Goal: Task Accomplishment & Management: Use online tool/utility

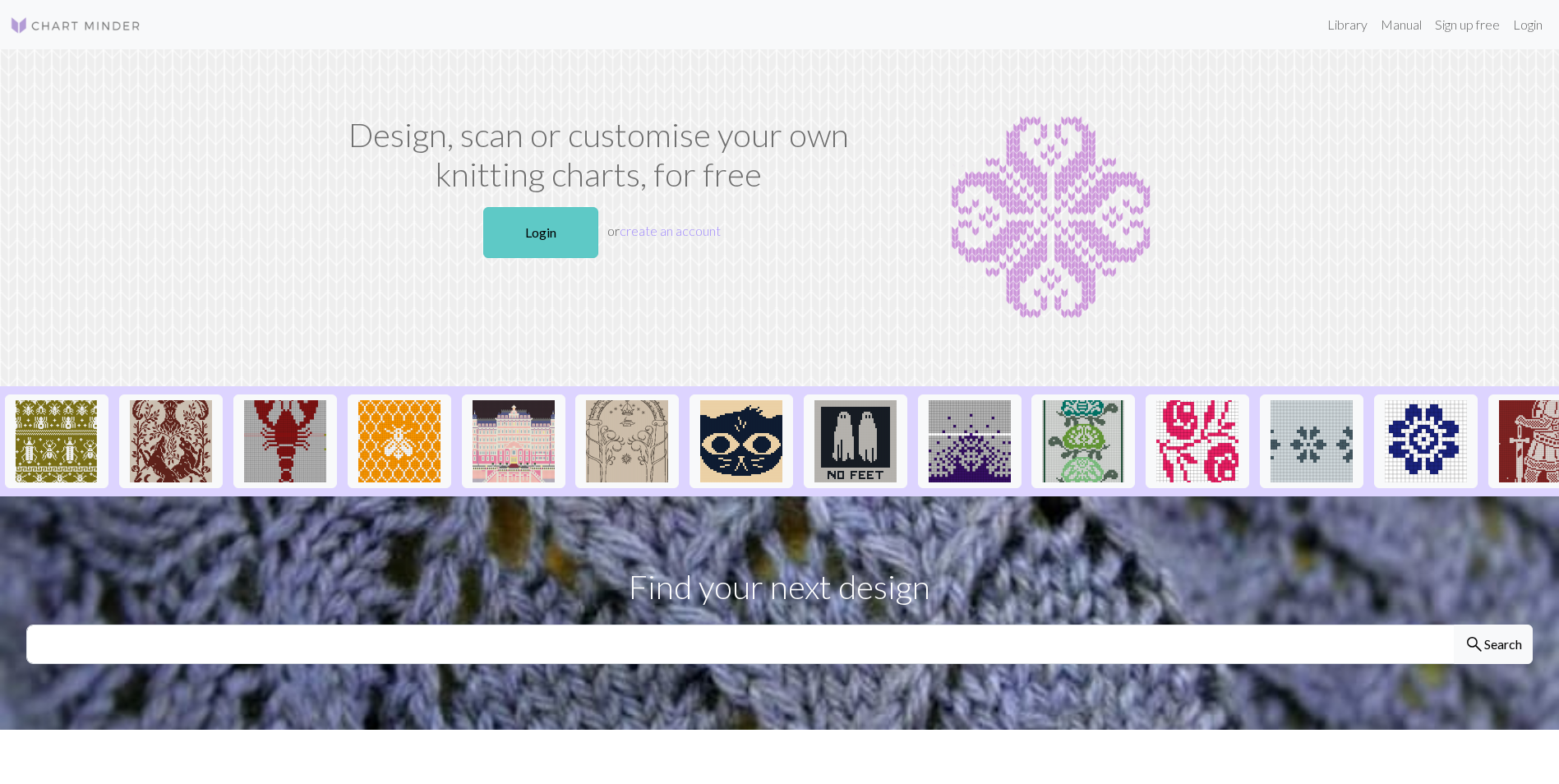
click at [542, 221] on link "Login" at bounding box center [540, 232] width 115 height 51
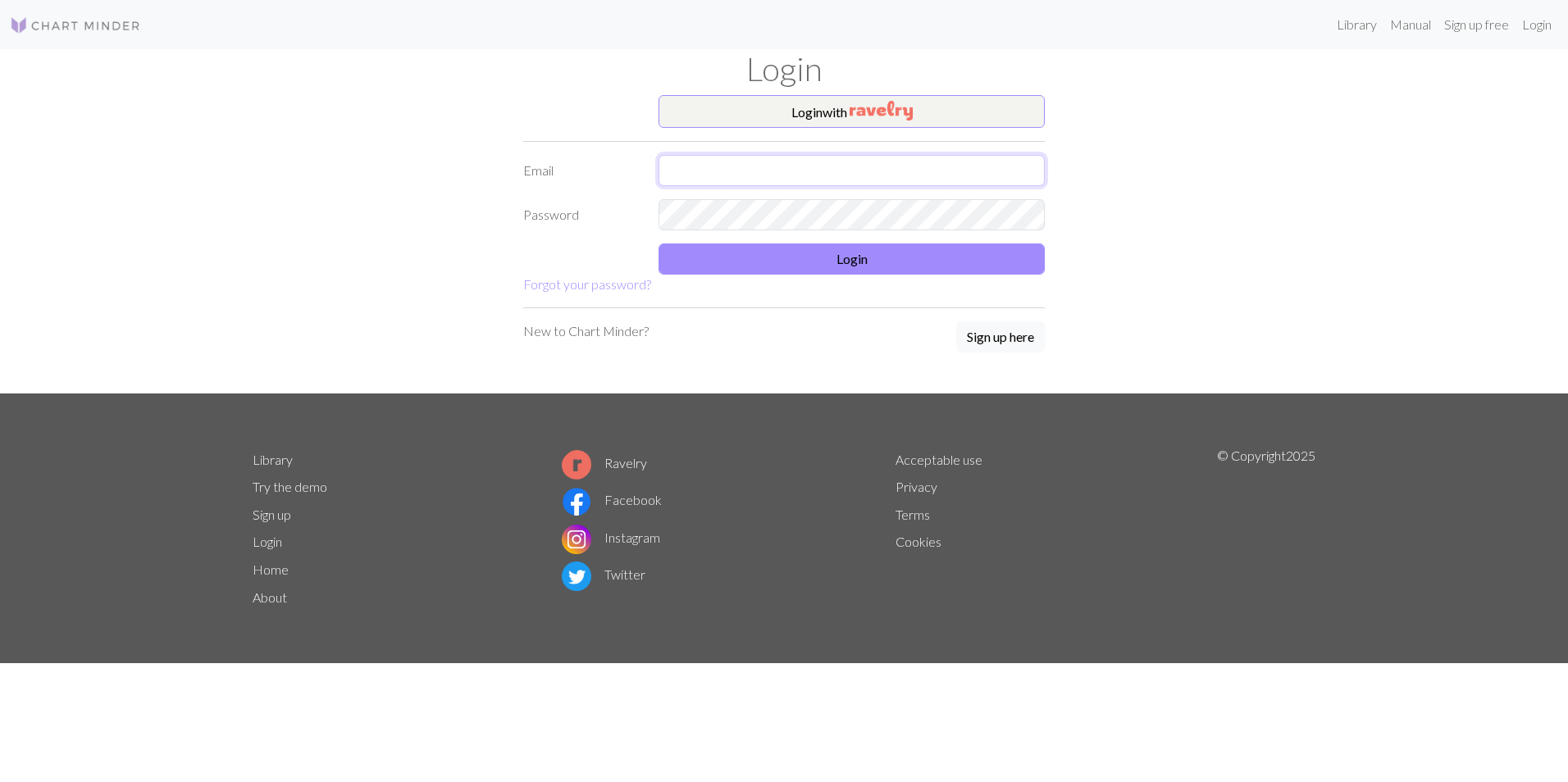
type input "[PERSON_NAME][EMAIL_ADDRESS][PERSON_NAME][DOMAIN_NAME]"
click at [701, 260] on button "Login" at bounding box center [852, 260] width 387 height 32
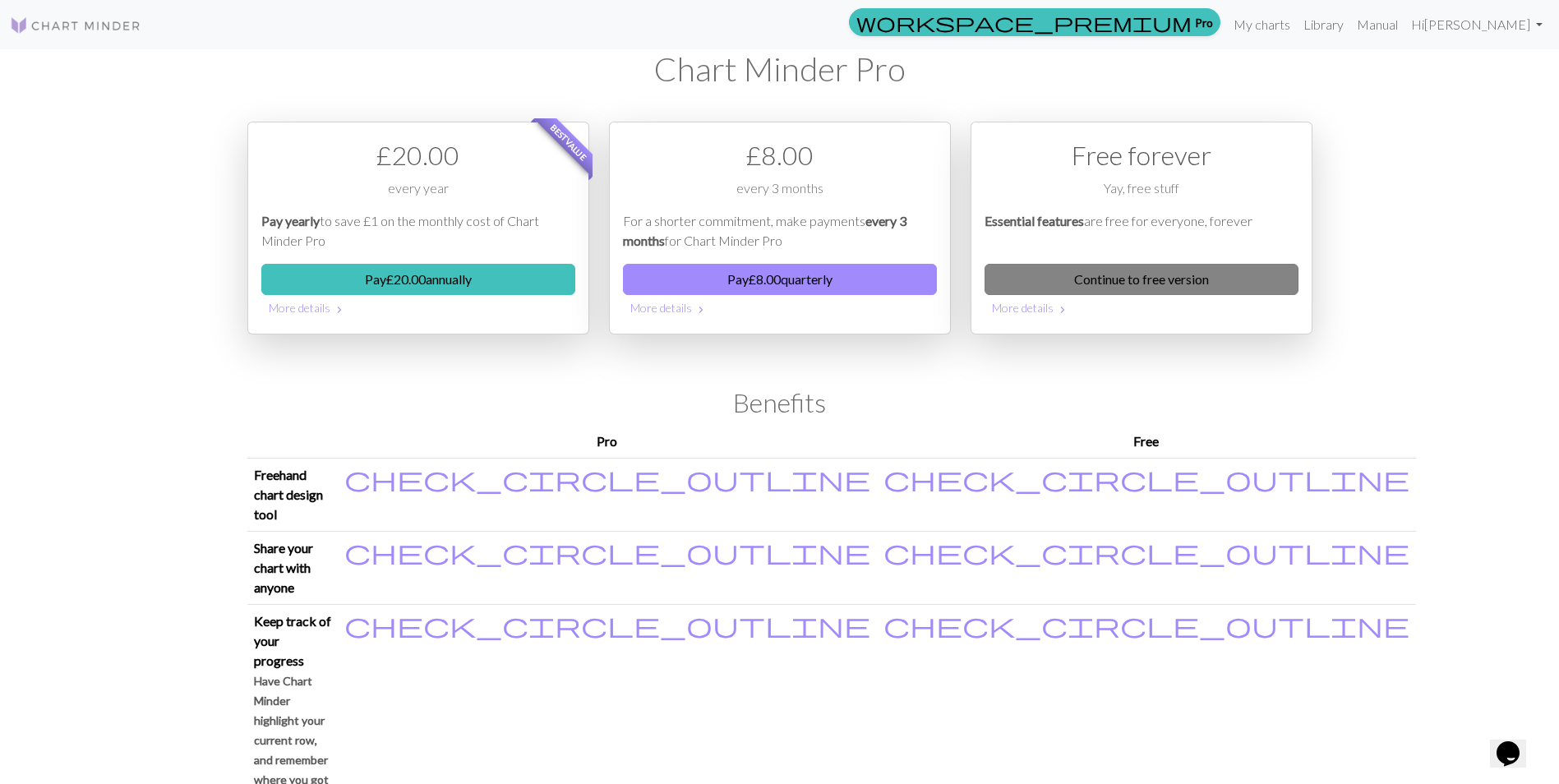
click at [1149, 274] on link "Continue to free version" at bounding box center [1142, 279] width 314 height 32
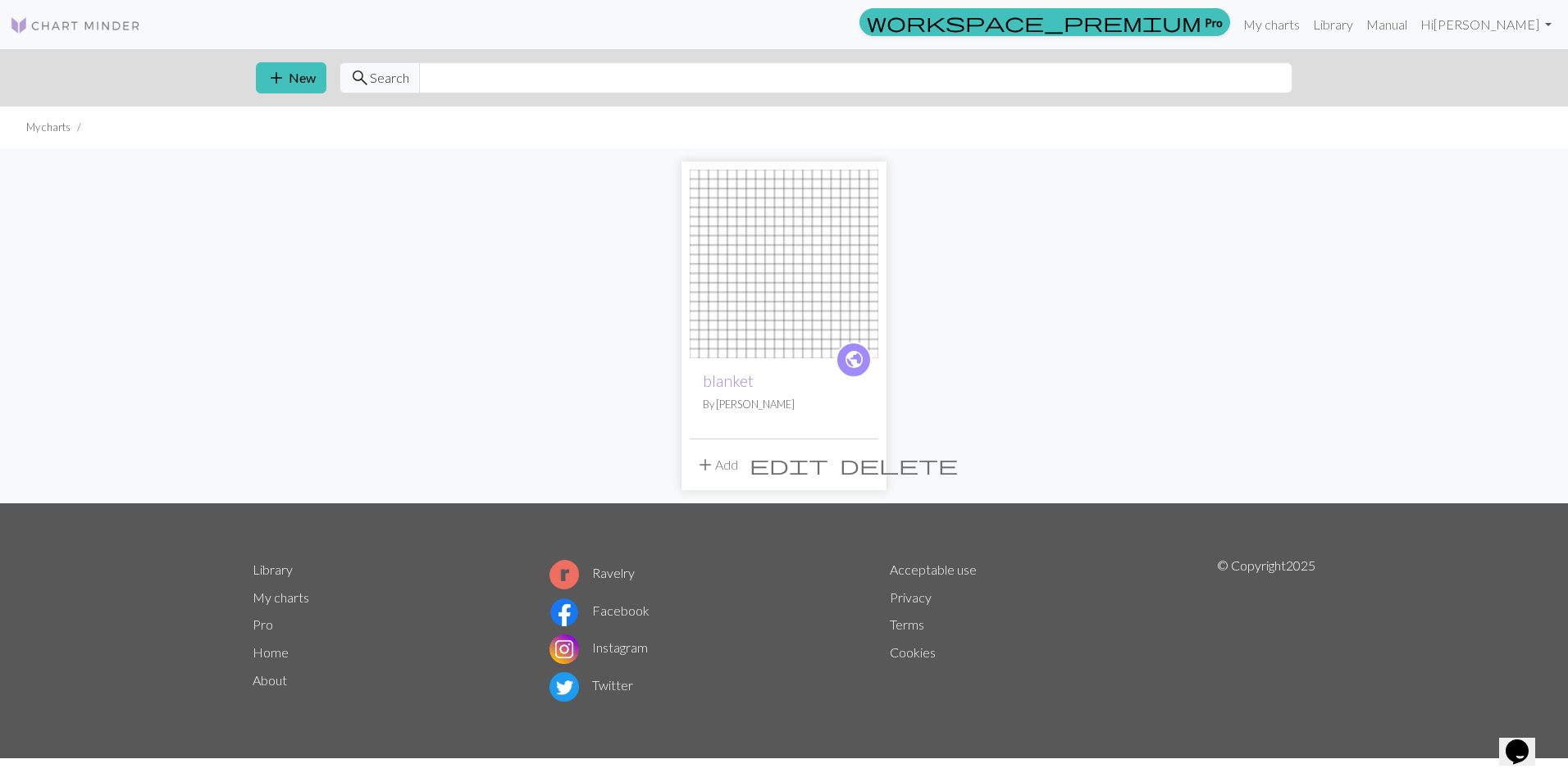
click at [796, 412] on p "By [PERSON_NAME]" at bounding box center [784, 404] width 163 height 16
click at [782, 301] on img at bounding box center [783, 264] width 188 height 188
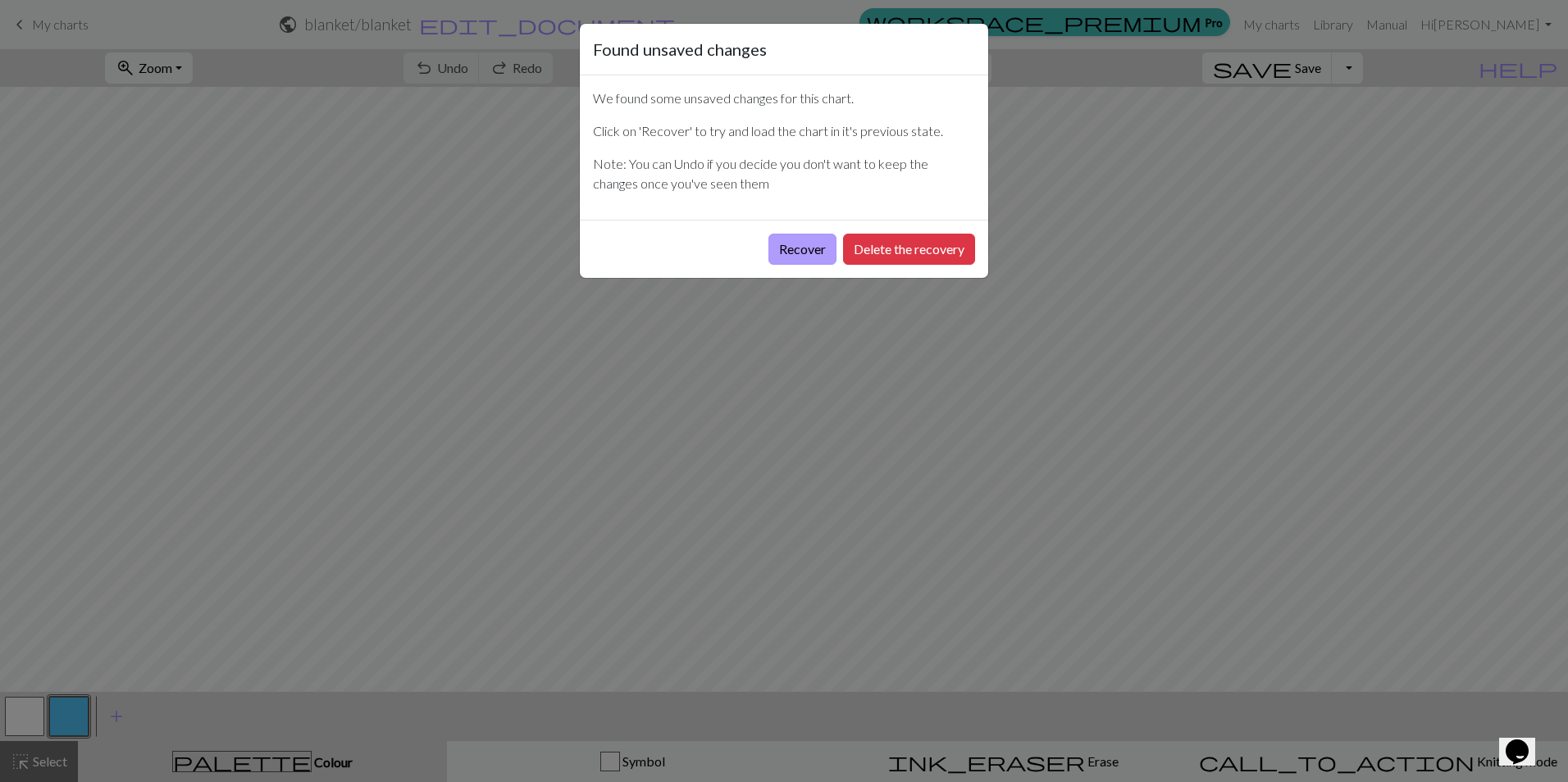
click at [805, 251] on button "Recover" at bounding box center [802, 250] width 68 height 32
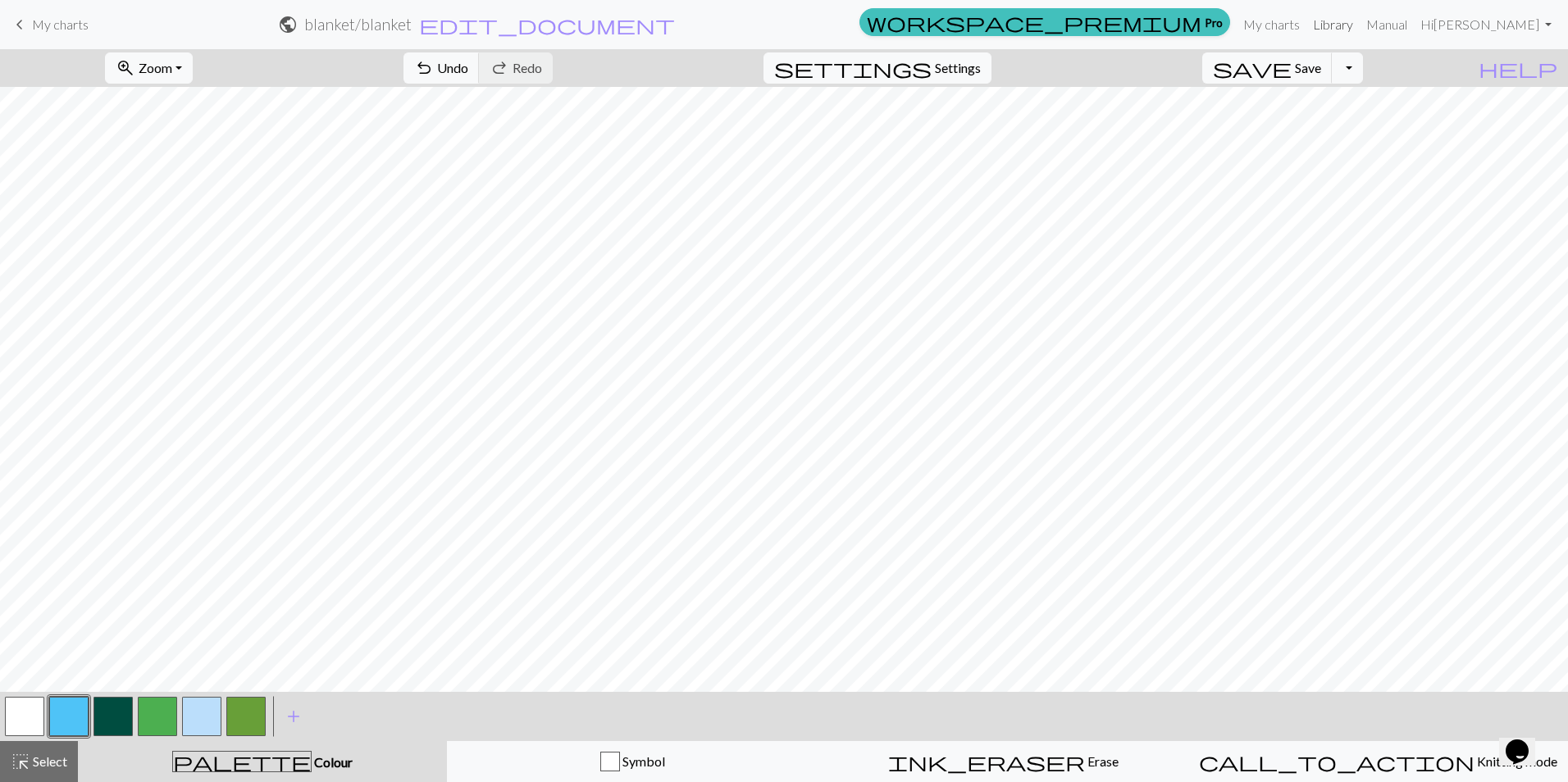
drag, startPoint x: 1337, startPoint y: 25, endPoint x: 867, endPoint y: 69, distance: 472.1
click at [1337, 25] on link "Library" at bounding box center [1333, 25] width 53 height 33
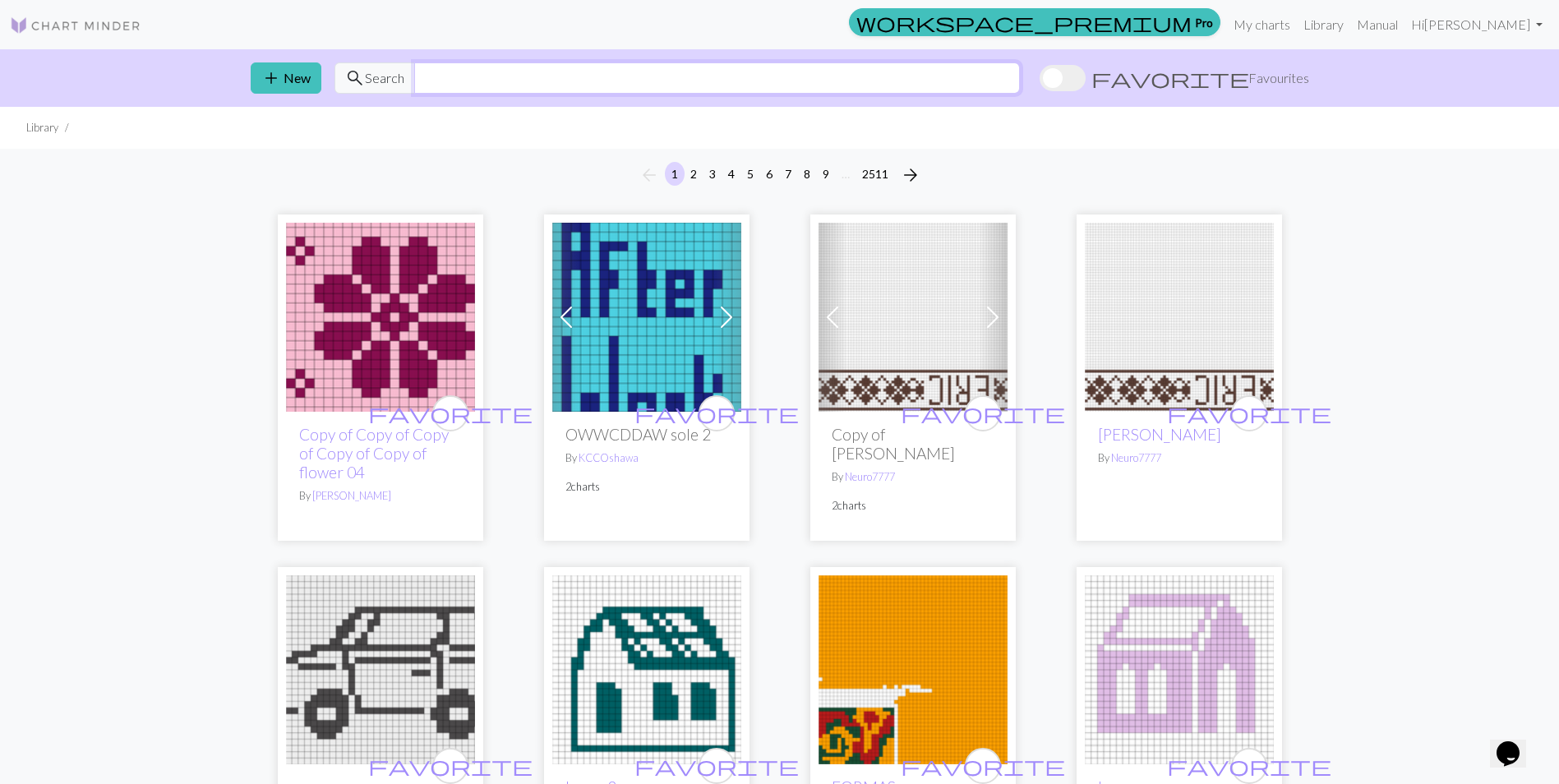
click at [701, 67] on input "text" at bounding box center [717, 78] width 606 height 32
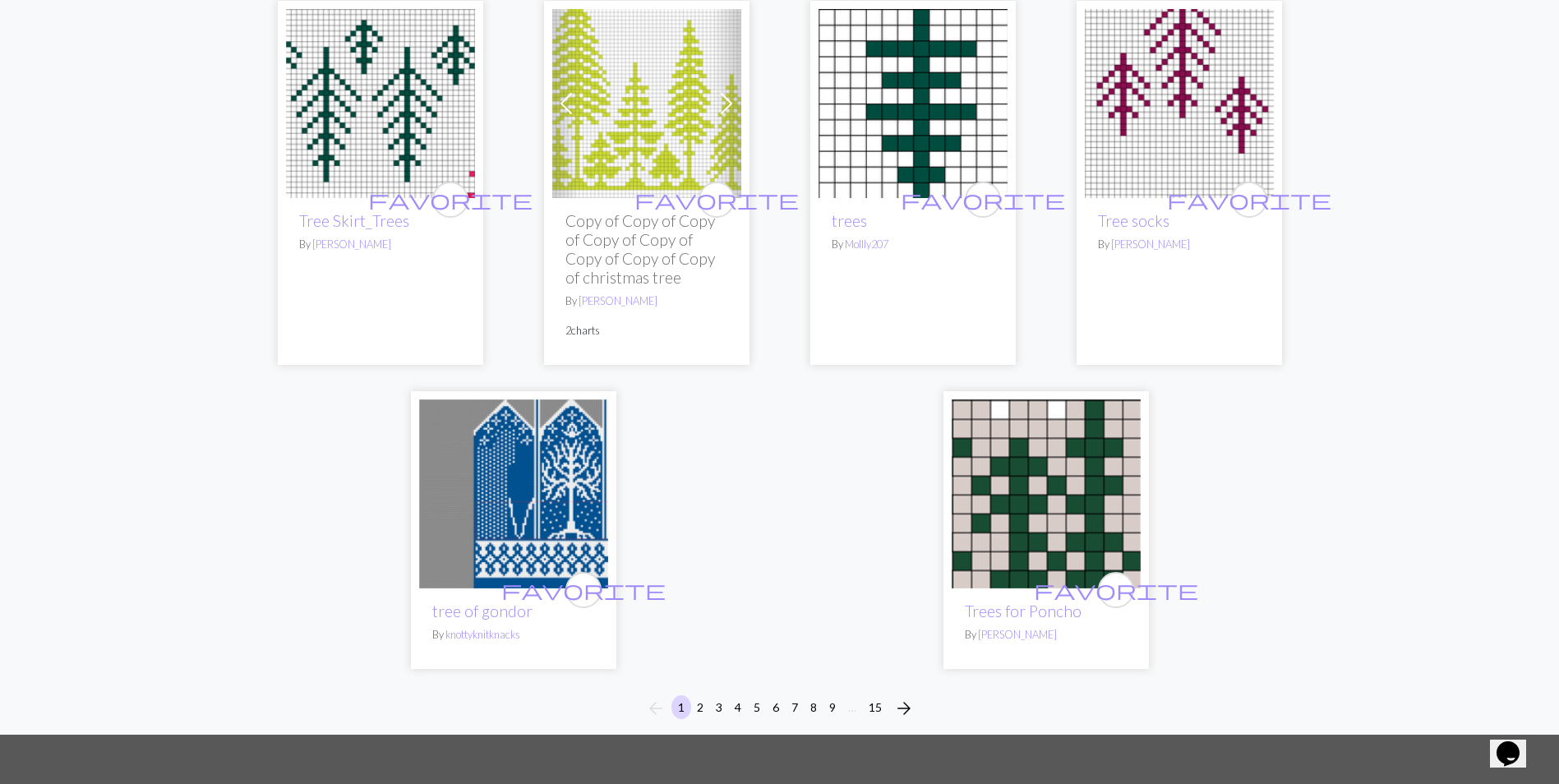
scroll to position [4192, 0]
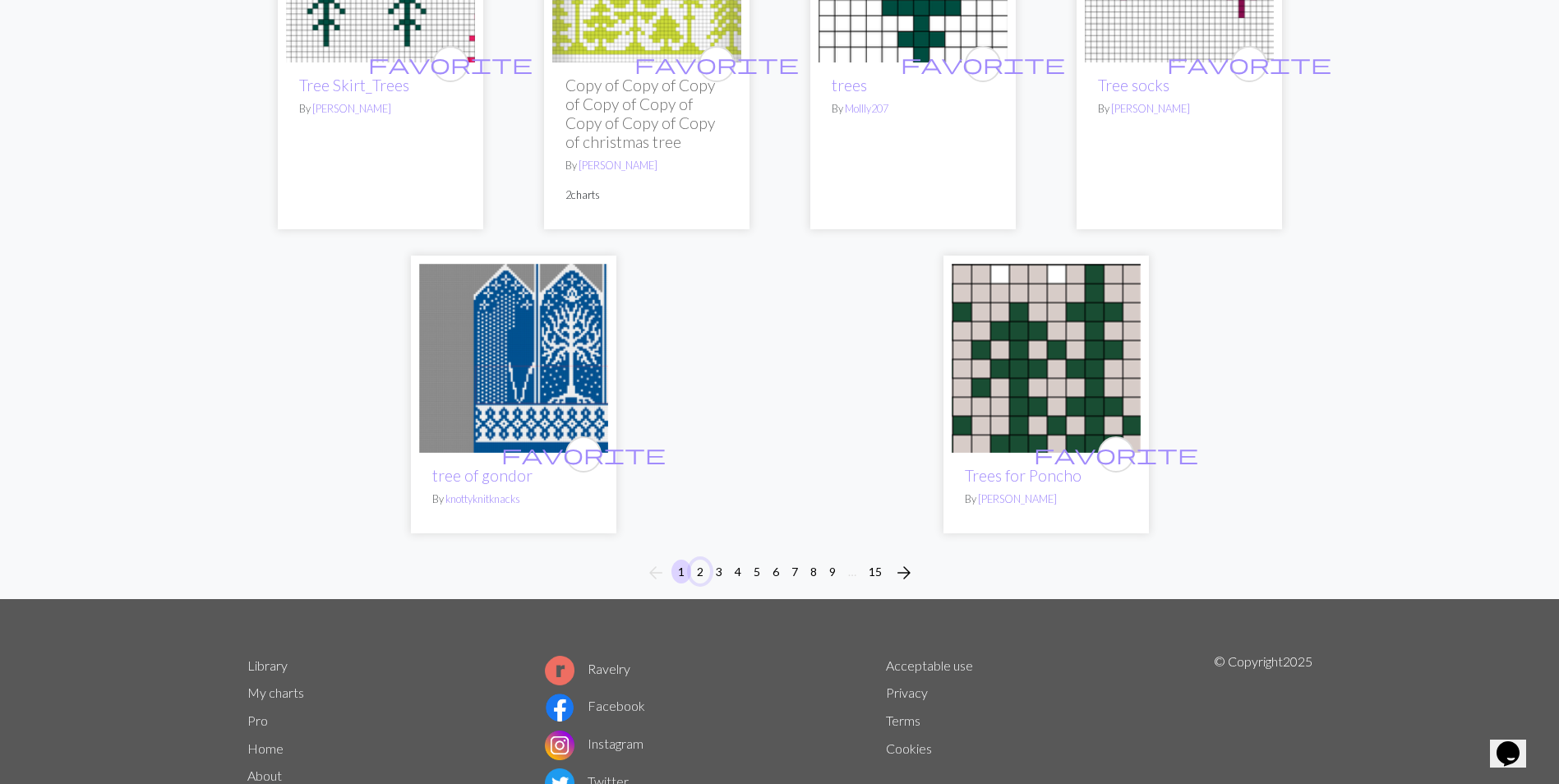
click at [698, 560] on button "2" at bounding box center [700, 571] width 20 height 24
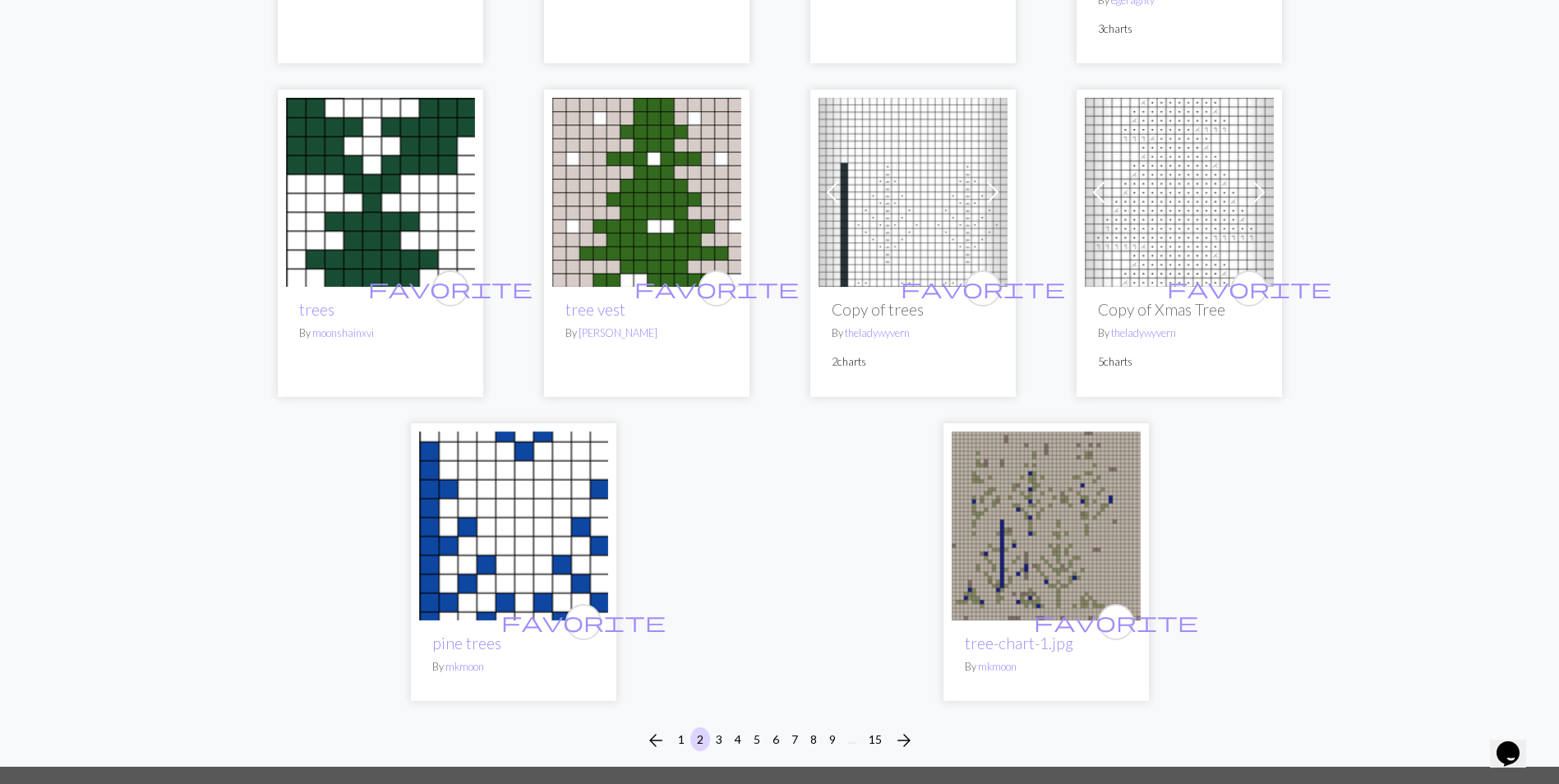
scroll to position [4110, 0]
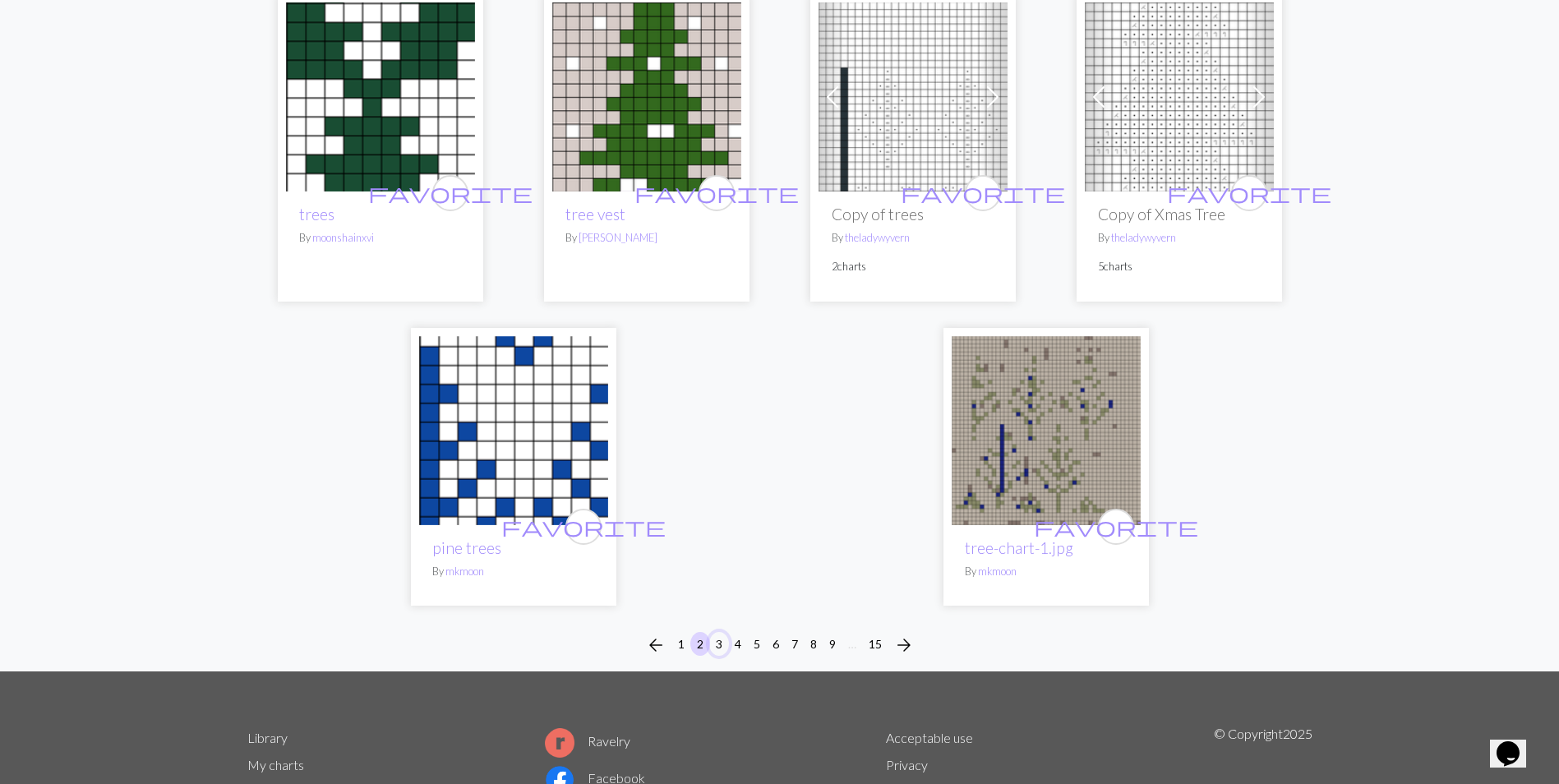
click at [723, 632] on button "3" at bounding box center [719, 643] width 20 height 24
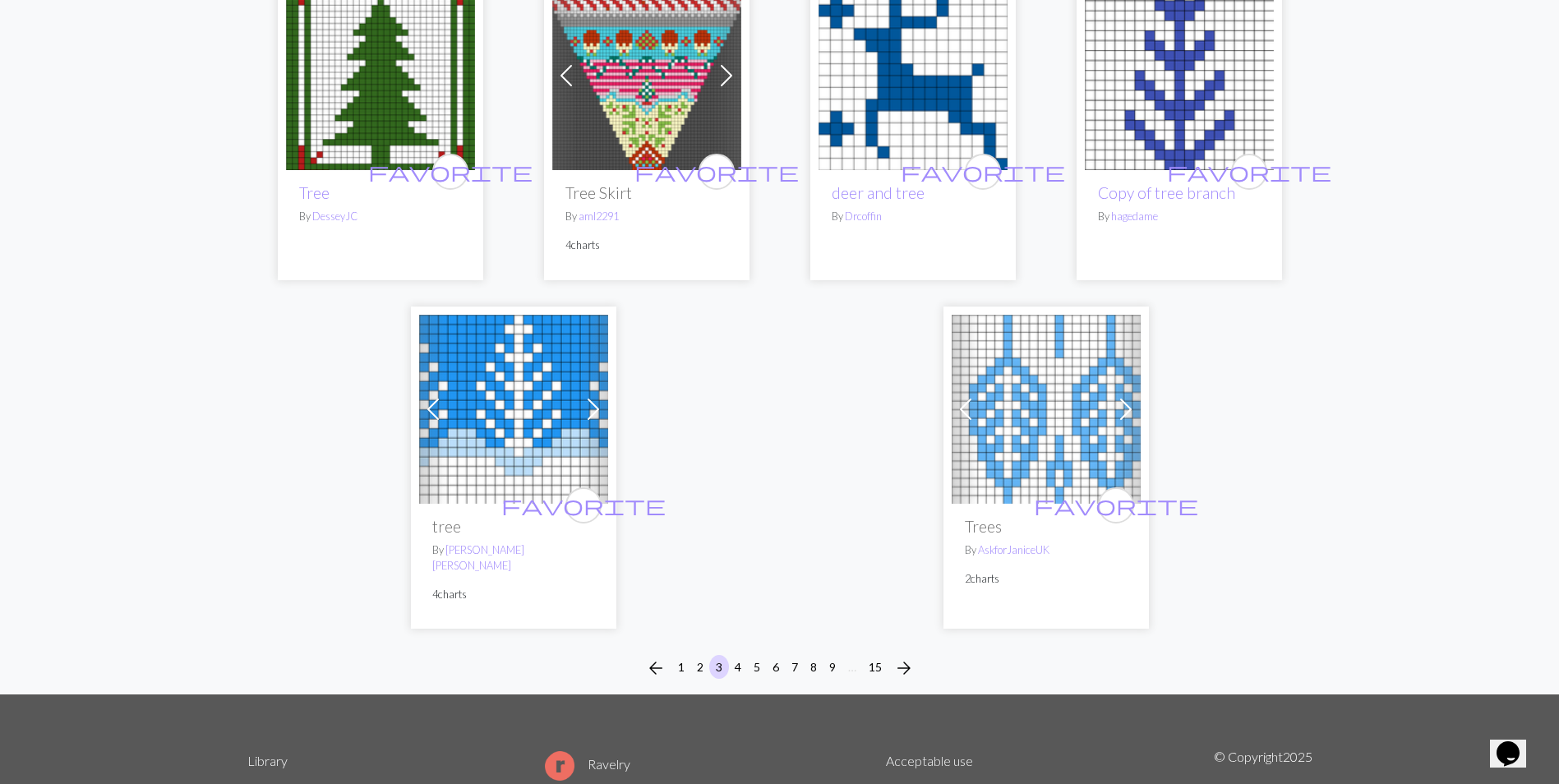
scroll to position [4110, 0]
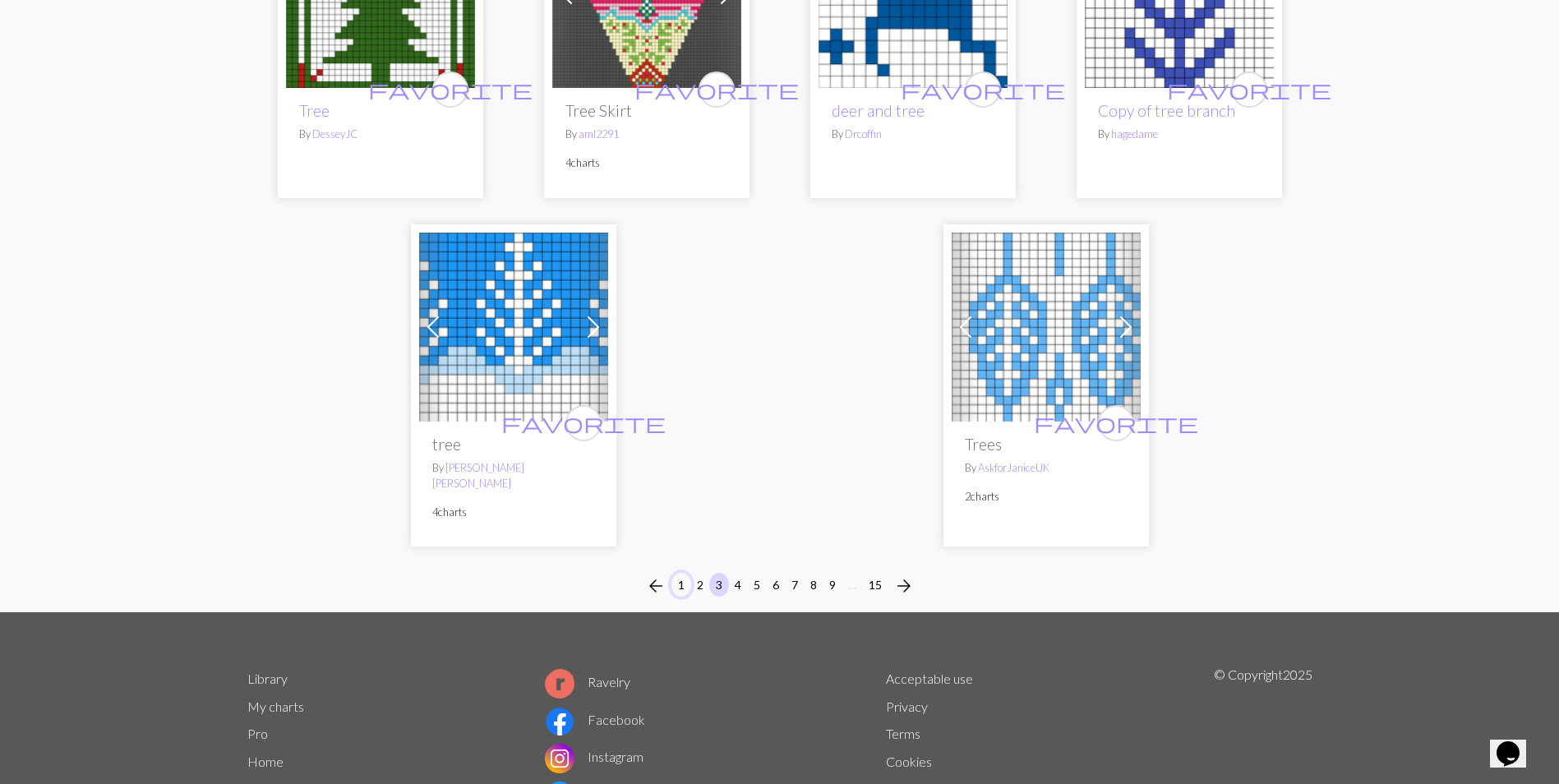
click at [680, 573] on button "1" at bounding box center [682, 584] width 20 height 24
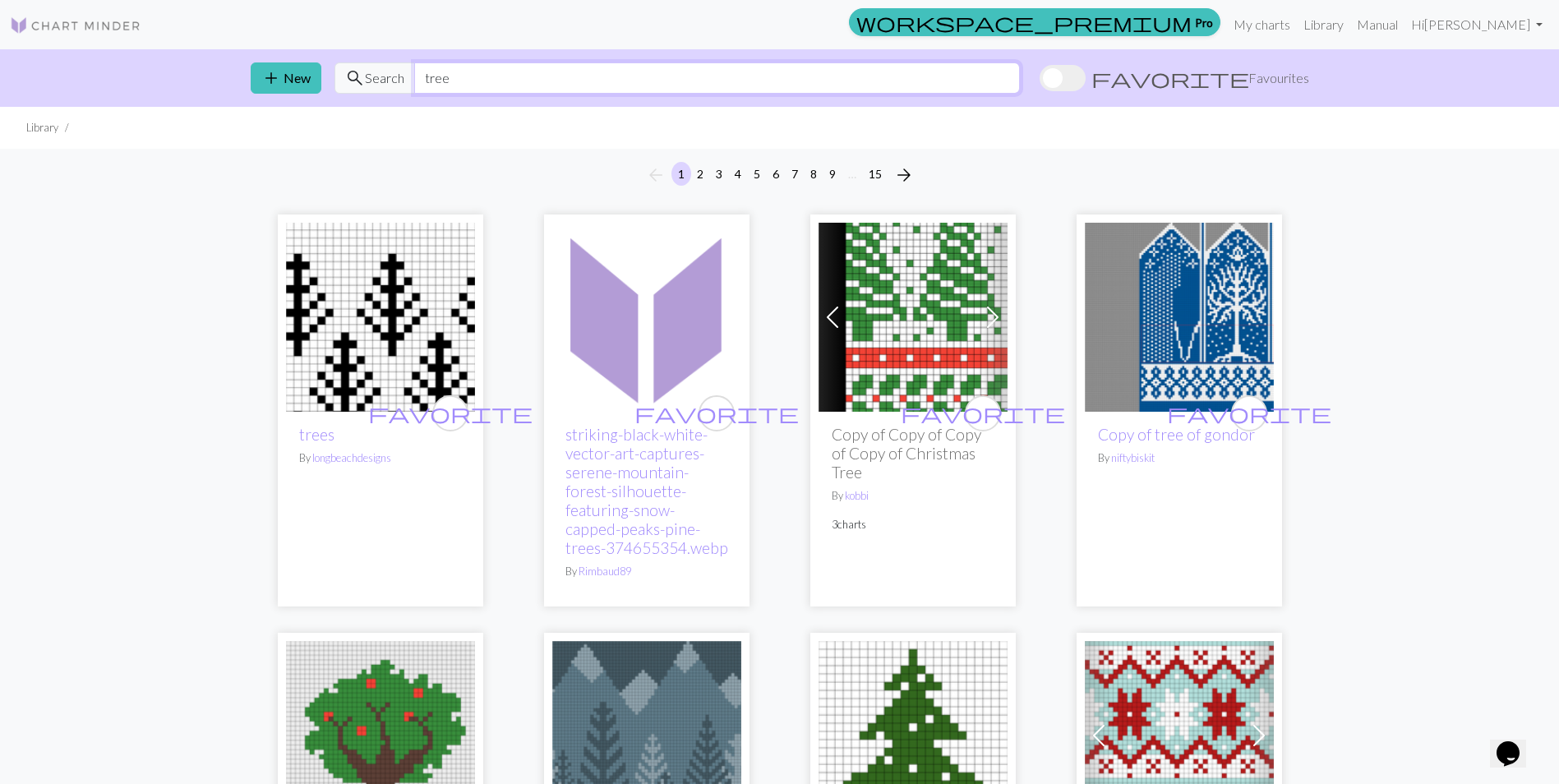
drag, startPoint x: 464, startPoint y: 86, endPoint x: 358, endPoint y: 76, distance: 106.5
click at [358, 76] on div "search Search tree" at bounding box center [677, 78] width 685 height 32
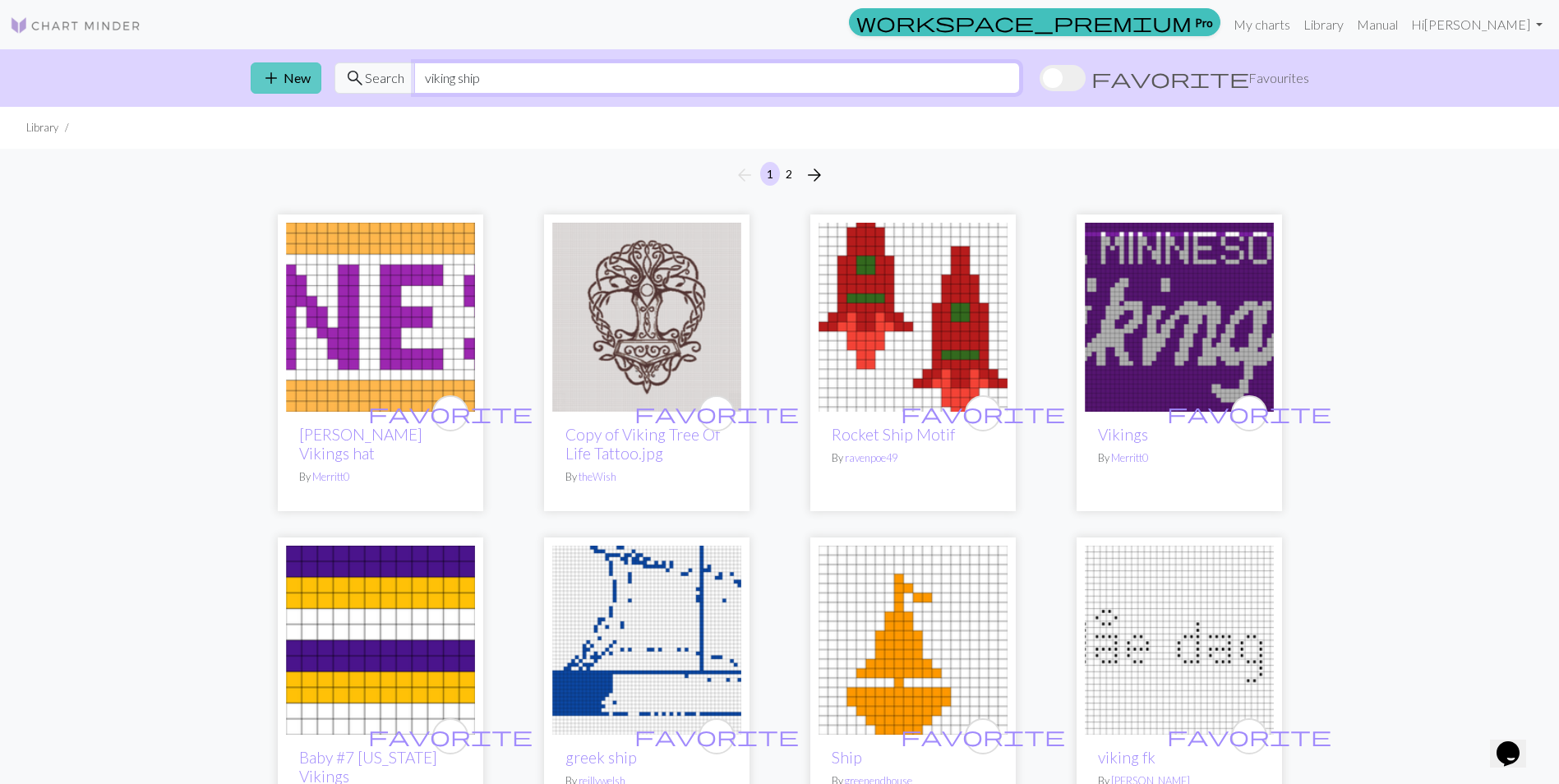
drag, startPoint x: 488, startPoint y: 77, endPoint x: 302, endPoint y: 70, distance: 186.1
click at [302, 70] on div "add New search Search viking ship favorite Favourites" at bounding box center [780, 77] width 1085 height 57
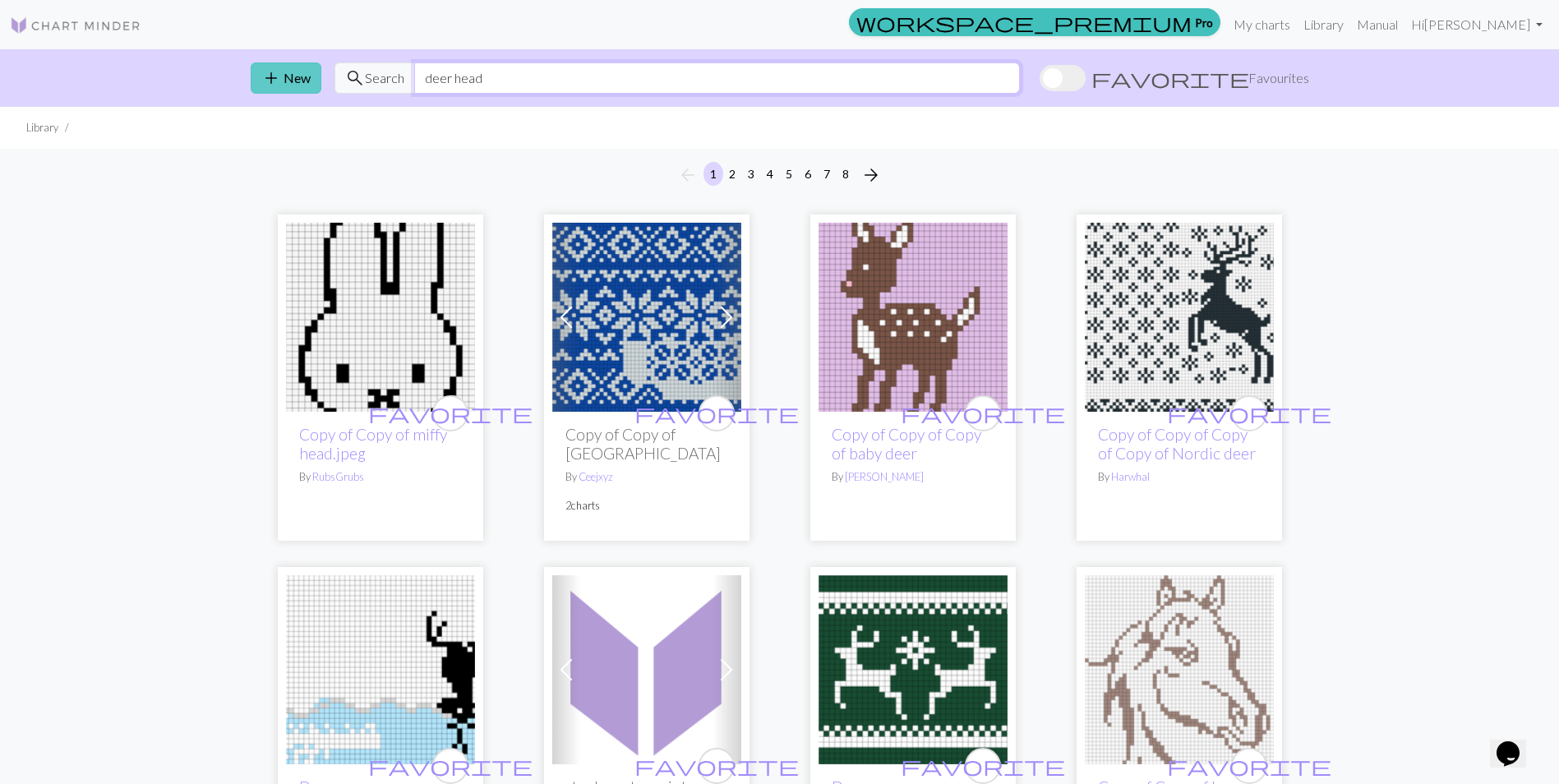
drag, startPoint x: 451, startPoint y: 86, endPoint x: 304, endPoint y: 83, distance: 147.0
click at [304, 83] on div "add New search Search deer head favorite Favourites" at bounding box center [780, 77] width 1085 height 57
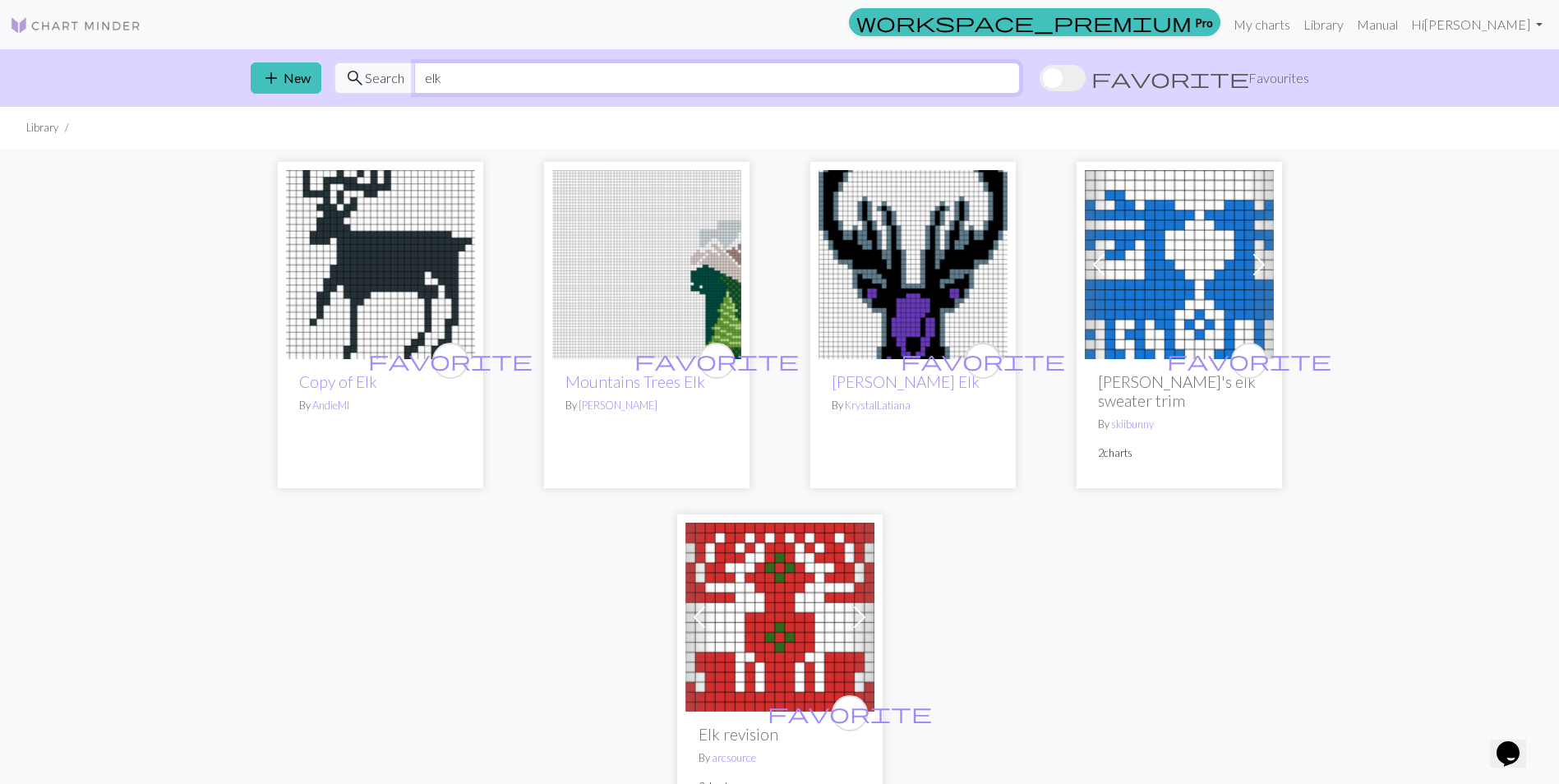
drag, startPoint x: 453, startPoint y: 74, endPoint x: 406, endPoint y: 81, distance: 47.5
click at [406, 81] on div "search Search elk" at bounding box center [677, 78] width 685 height 32
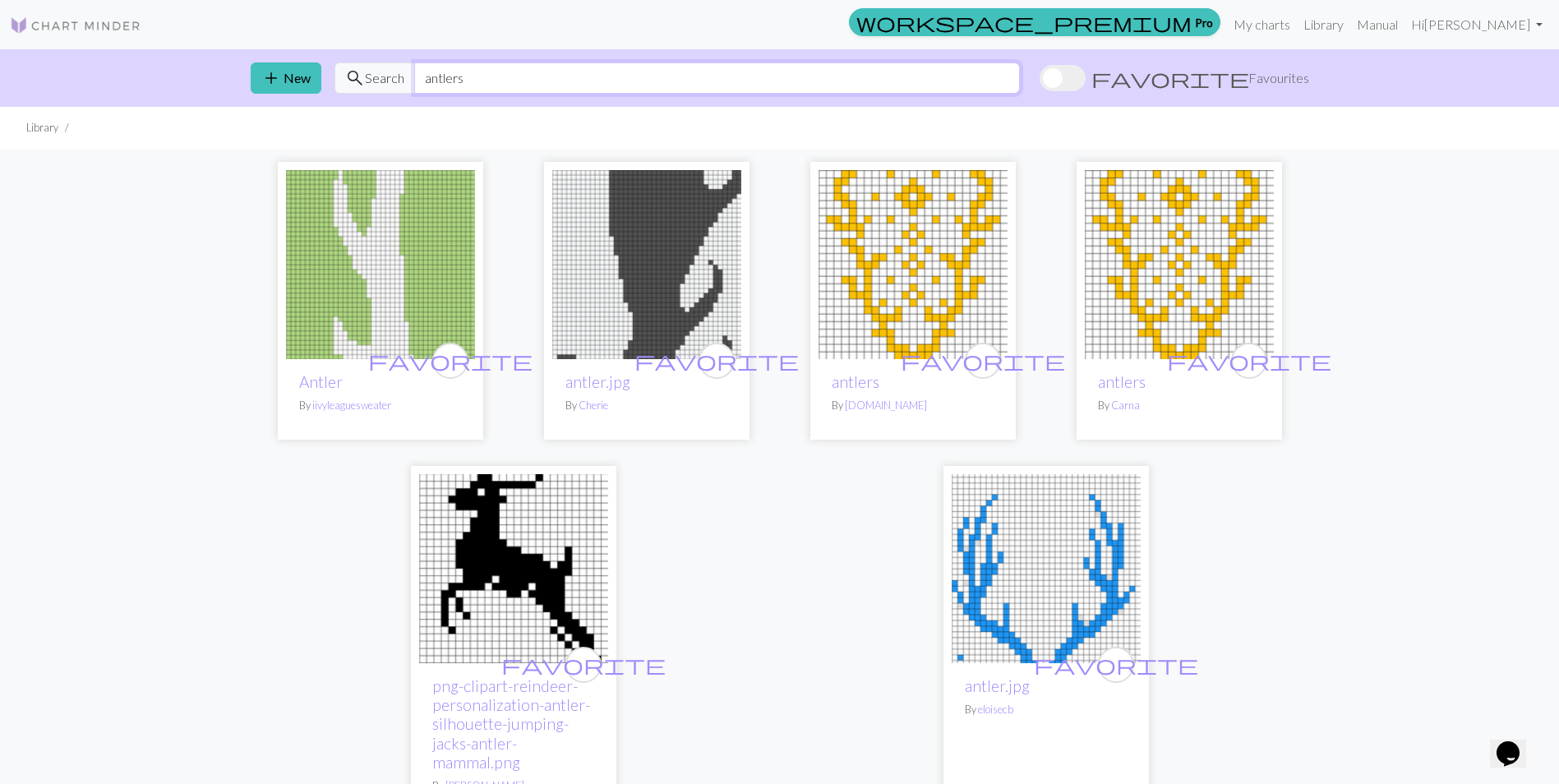
drag, startPoint x: 471, startPoint y: 82, endPoint x: 399, endPoint y: 80, distance: 72.0
click at [399, 80] on div "search Search antlers" at bounding box center [677, 78] width 685 height 32
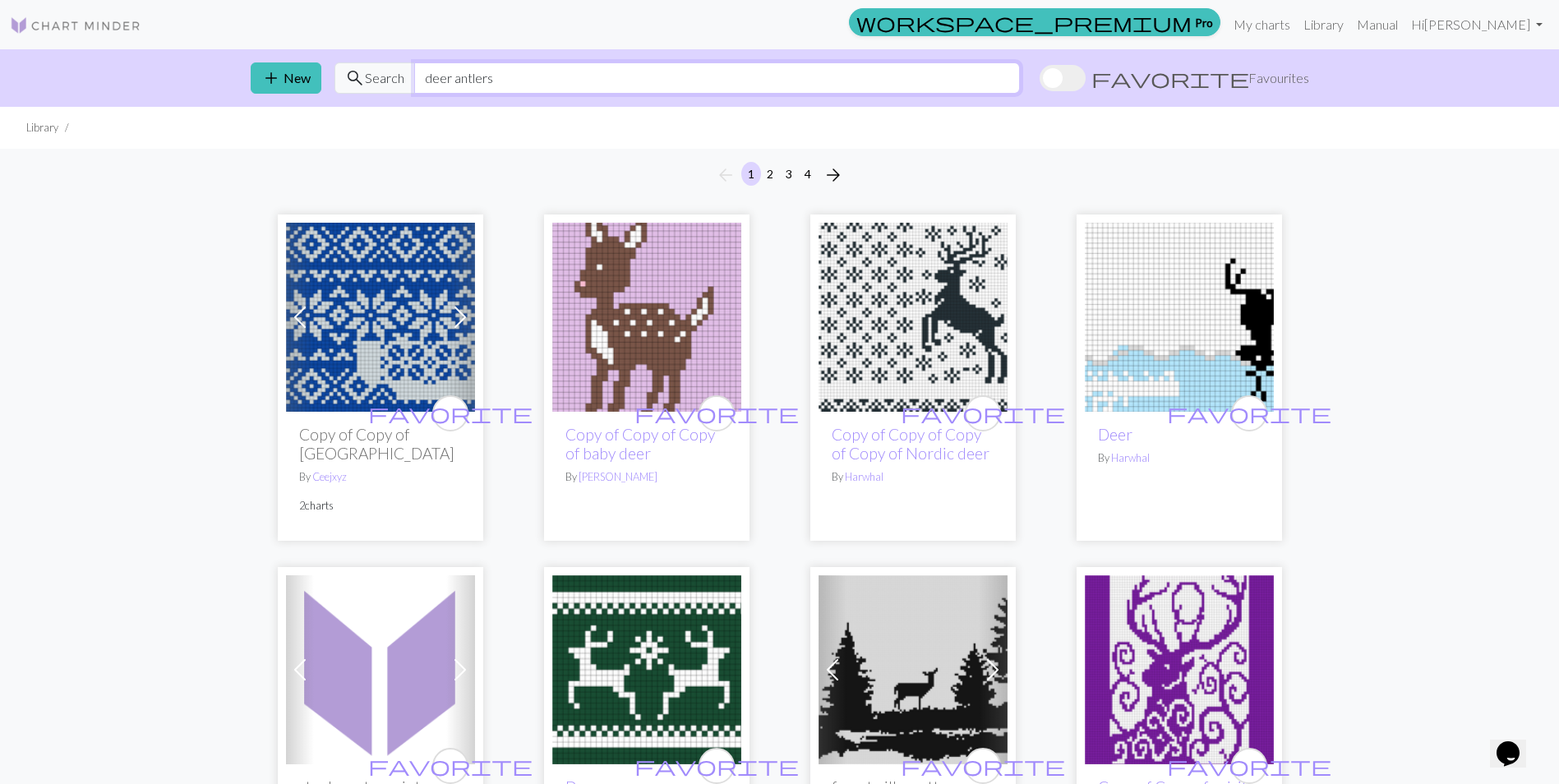
drag, startPoint x: 539, startPoint y: 90, endPoint x: 422, endPoint y: 87, distance: 117.0
click at [422, 87] on input "deer antlers" at bounding box center [717, 78] width 606 height 32
type input "tree"
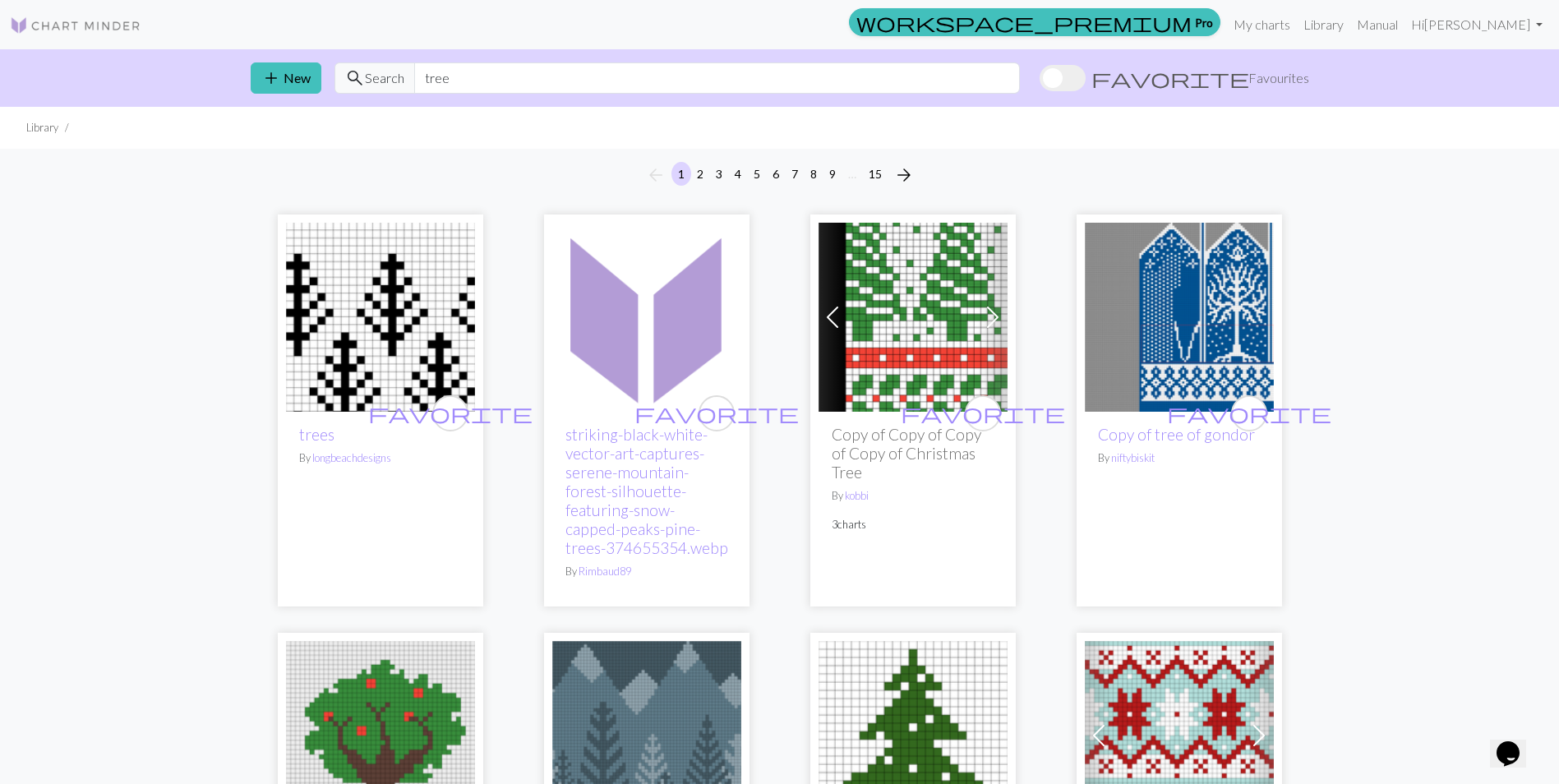
click at [404, 330] on img at bounding box center [380, 317] width 189 height 189
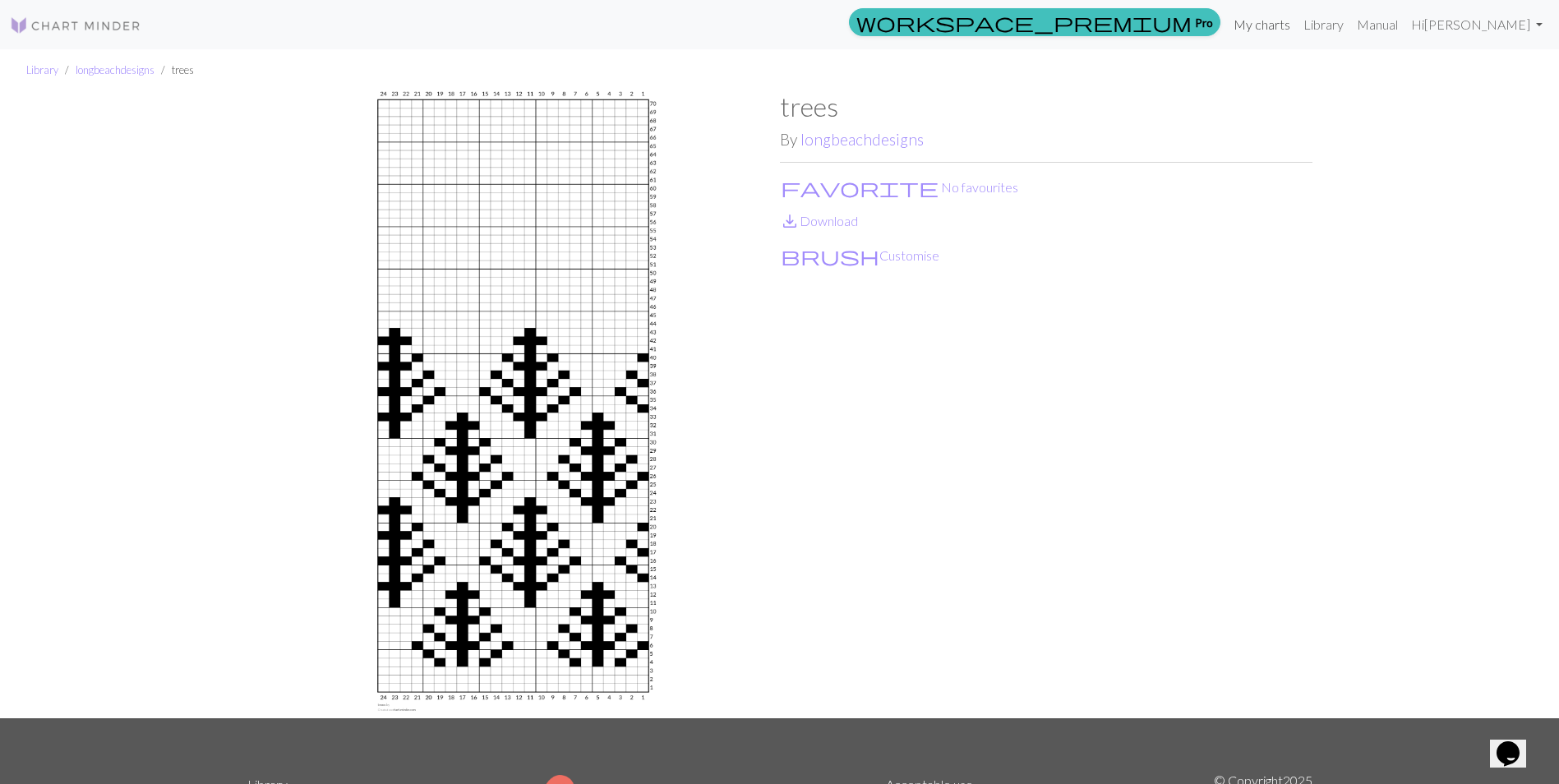
click at [1256, 22] on link "My charts" at bounding box center [1262, 25] width 70 height 33
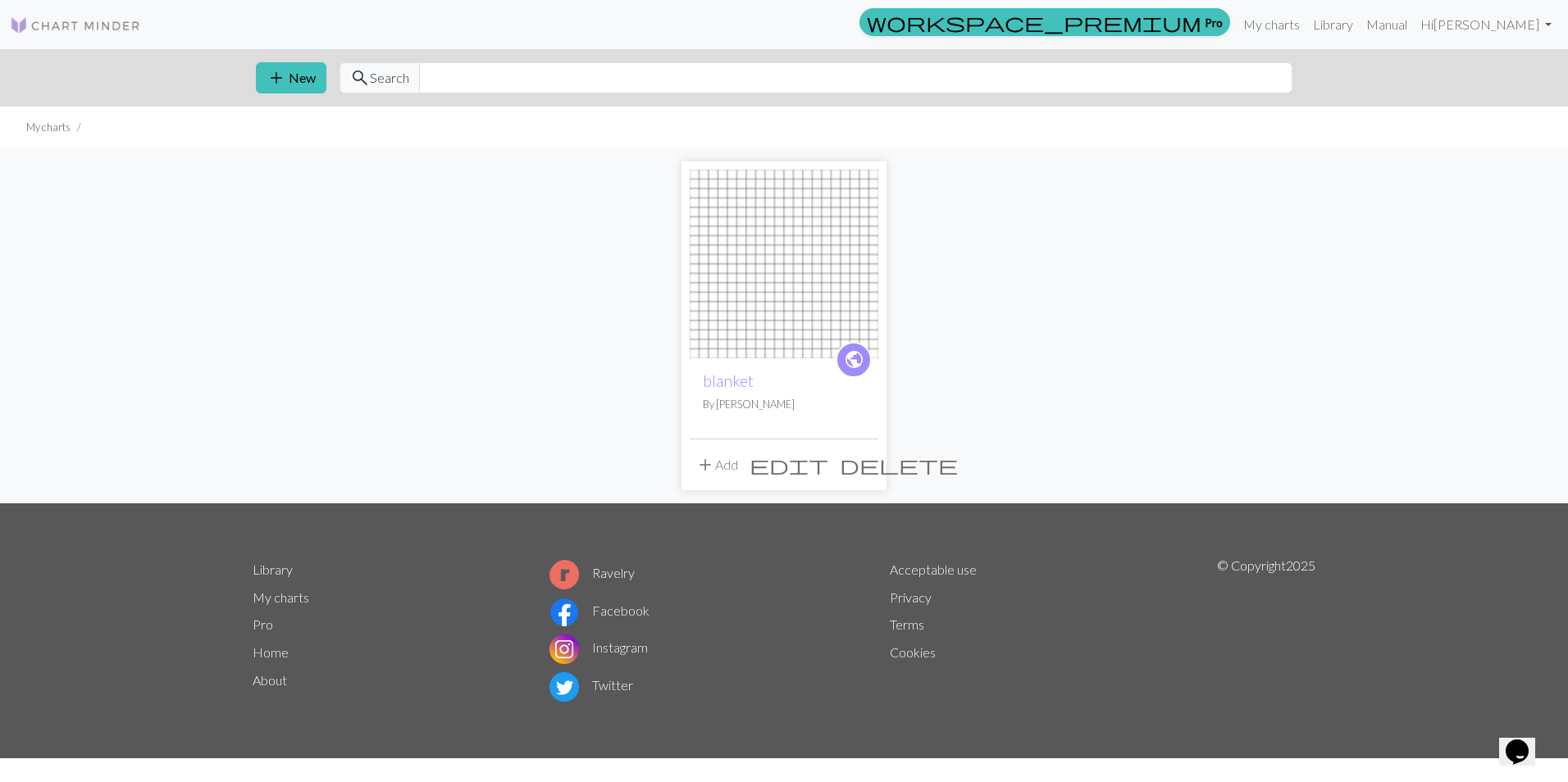
click at [778, 275] on img at bounding box center [783, 264] width 188 height 188
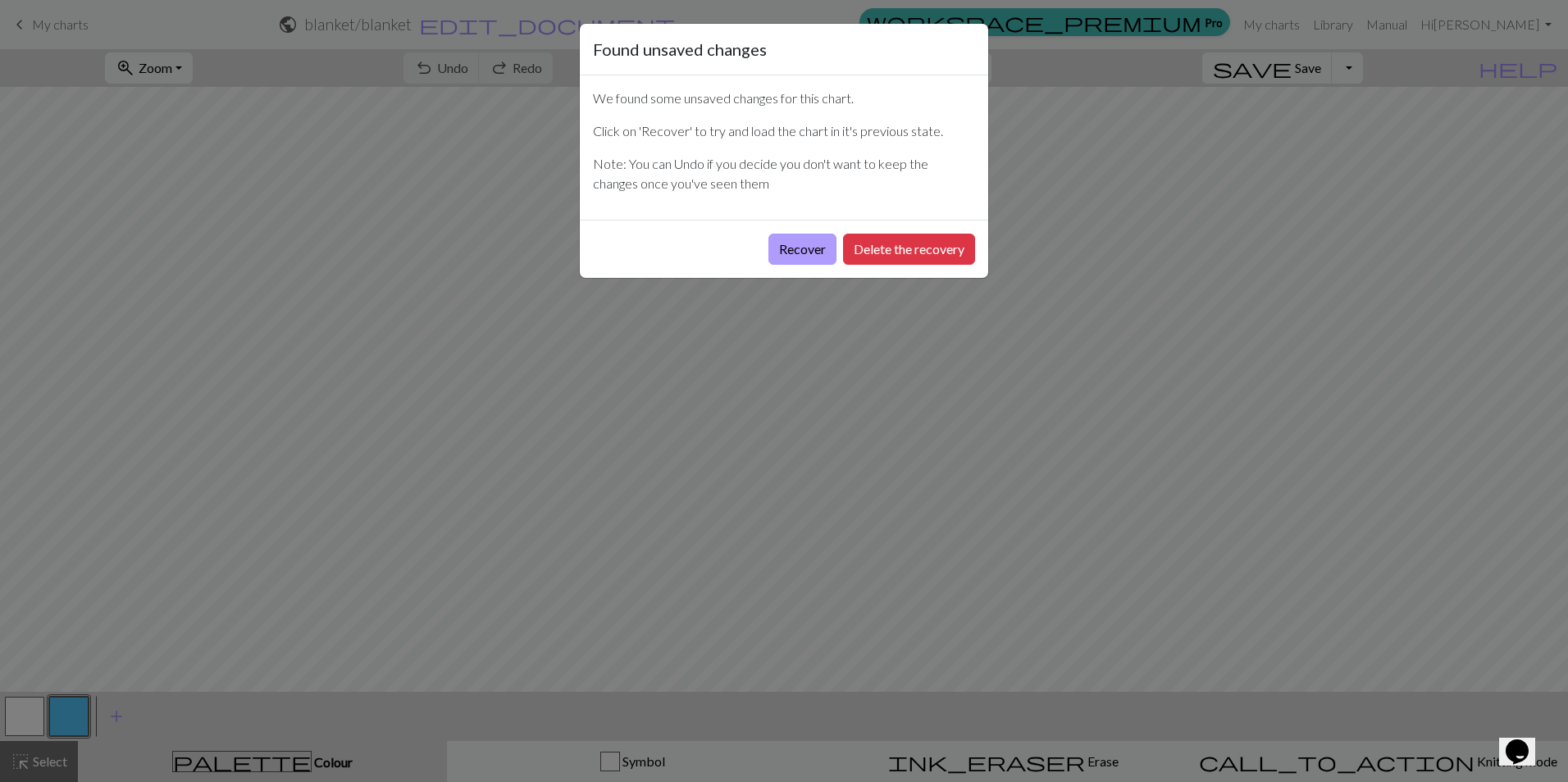
click at [772, 241] on button "Recover" at bounding box center [802, 250] width 68 height 32
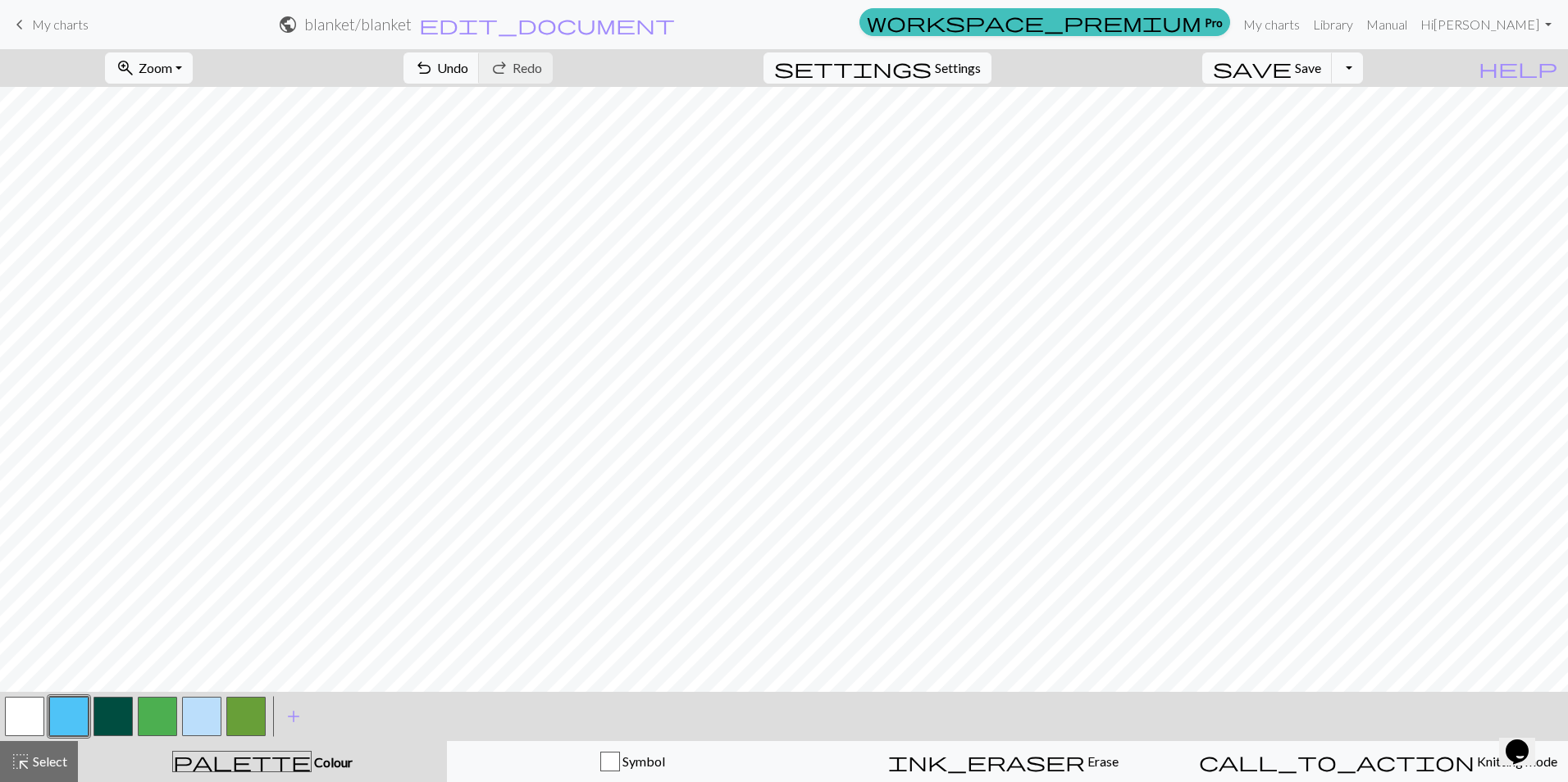
scroll to position [793, 0]
click at [114, 718] on button "button" at bounding box center [113, 716] width 39 height 39
click at [1320, 72] on button "save Save Save" at bounding box center [1267, 68] width 130 height 32
click at [295, 720] on span "add" at bounding box center [294, 716] width 20 height 23
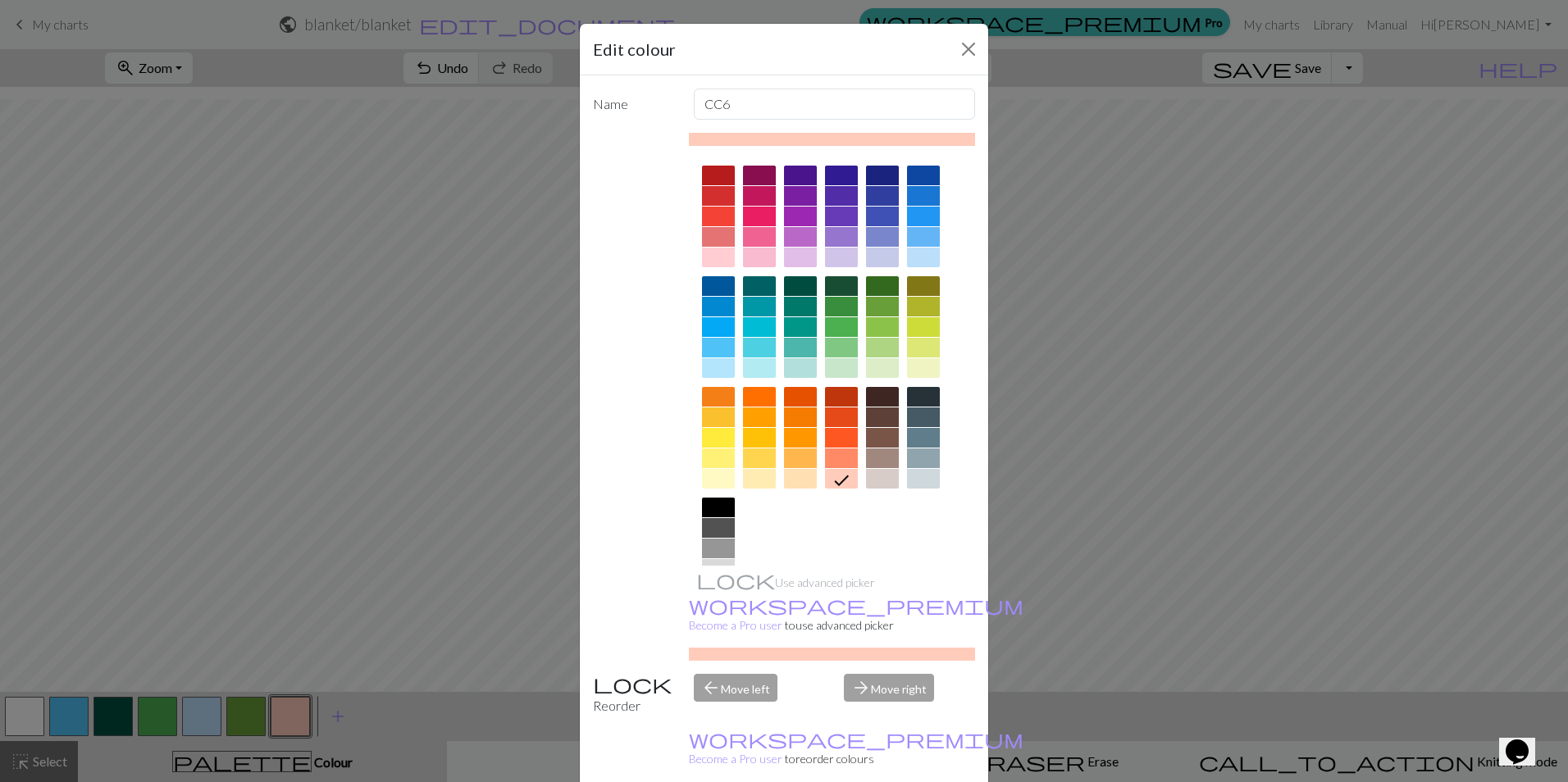
click at [920, 479] on div at bounding box center [923, 478] width 33 height 20
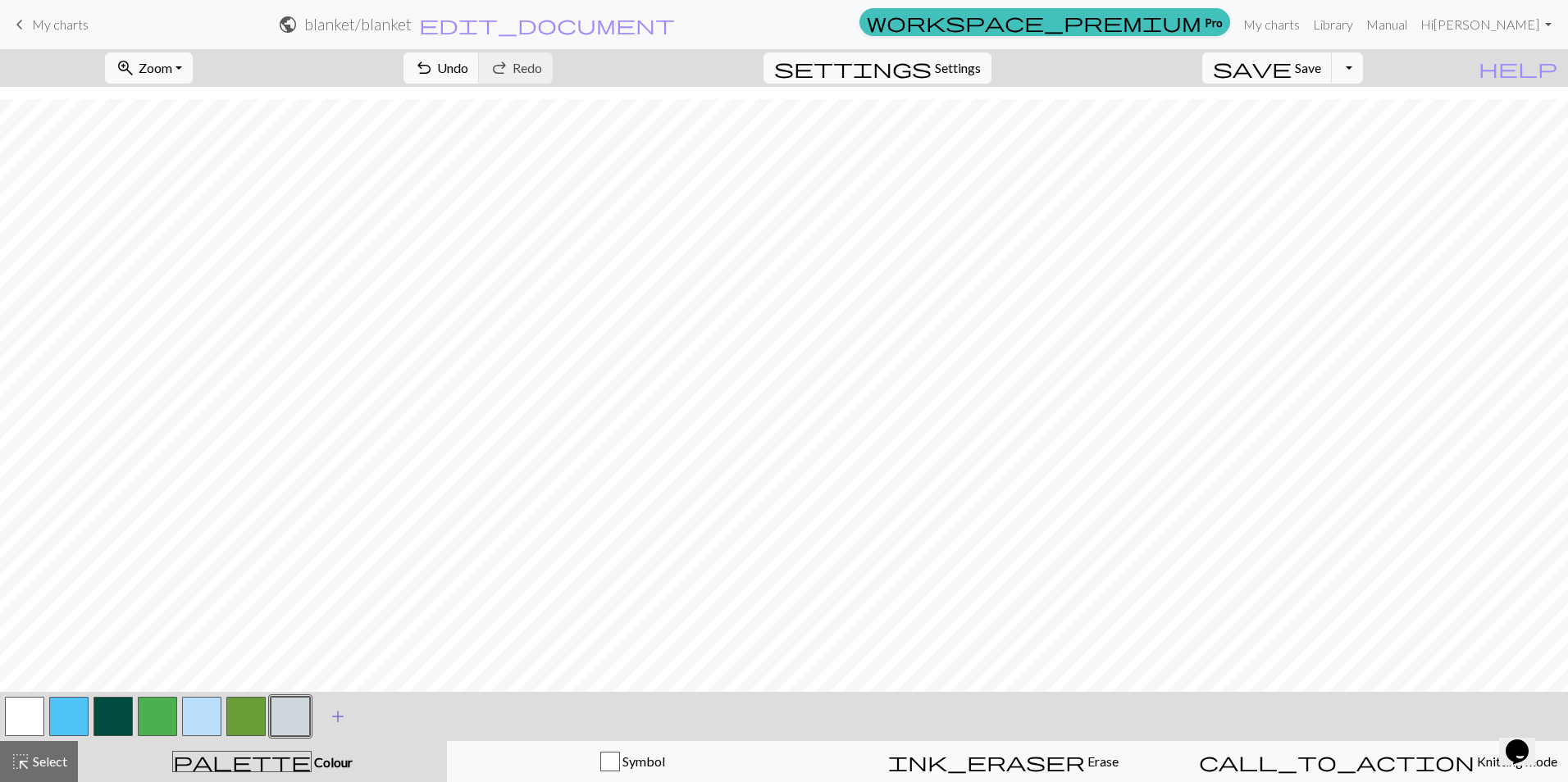
click at [338, 717] on span "add" at bounding box center [338, 716] width 20 height 23
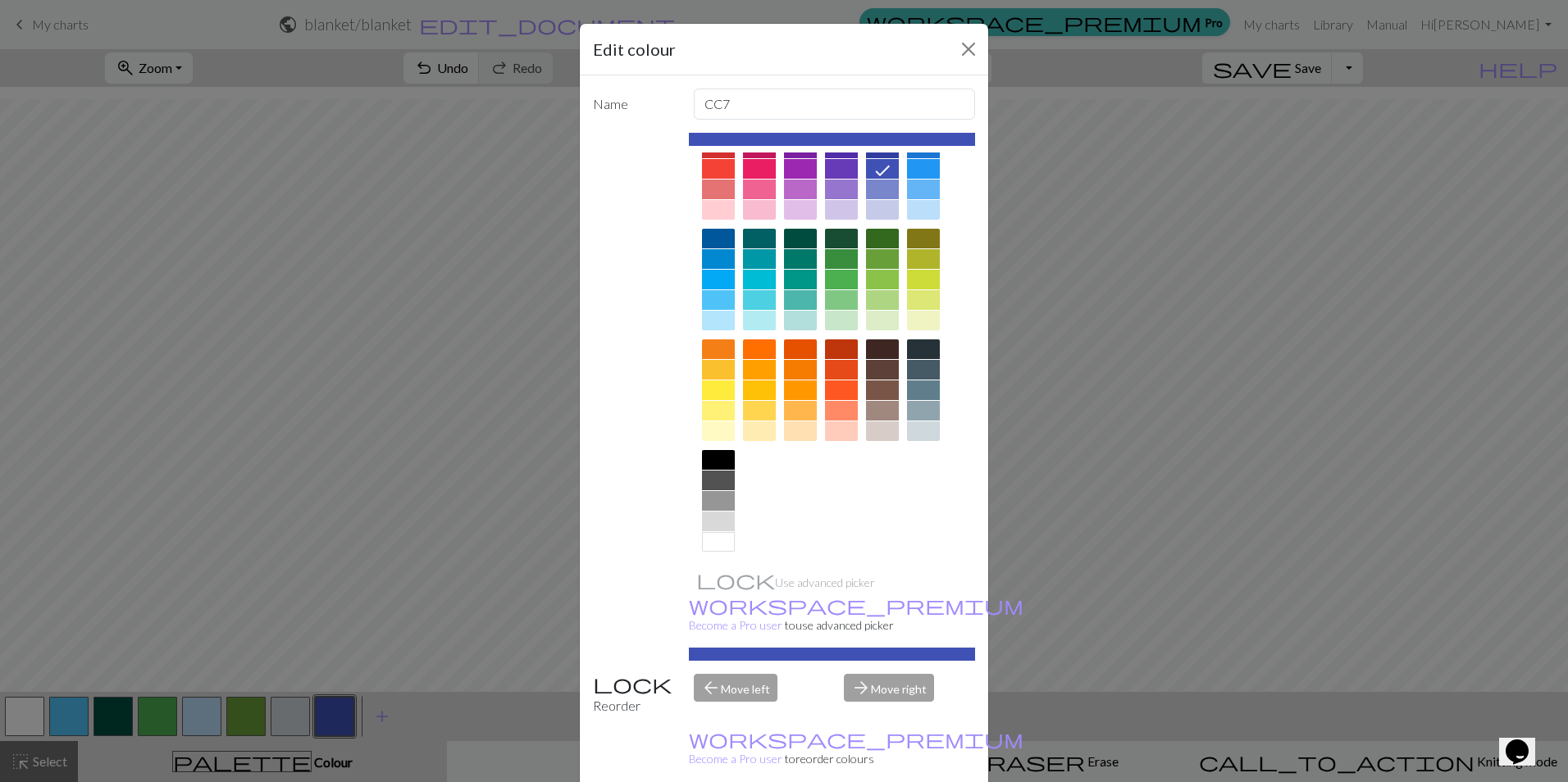
scroll to position [52, 0]
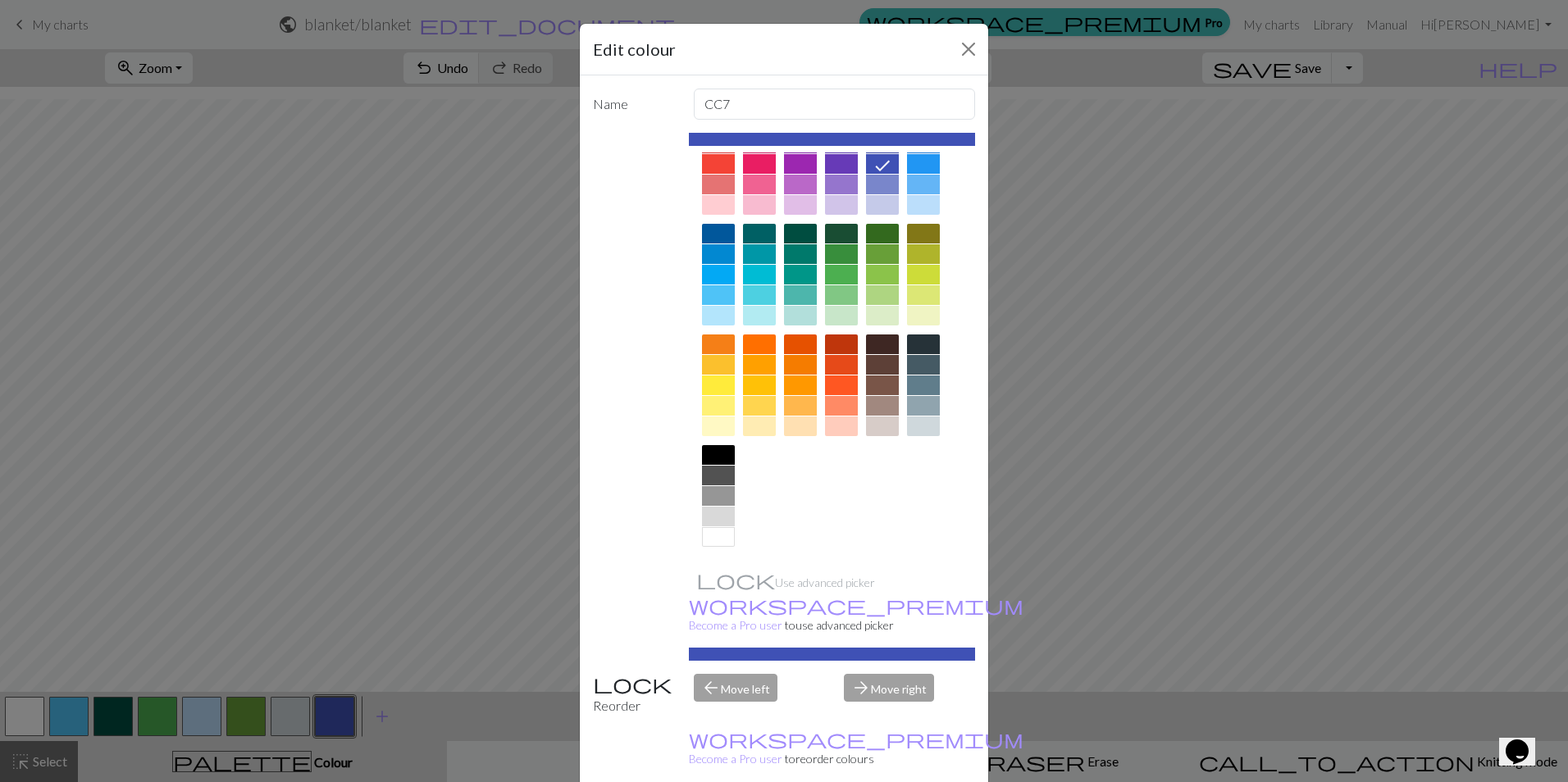
click at [716, 513] on div at bounding box center [718, 517] width 33 height 20
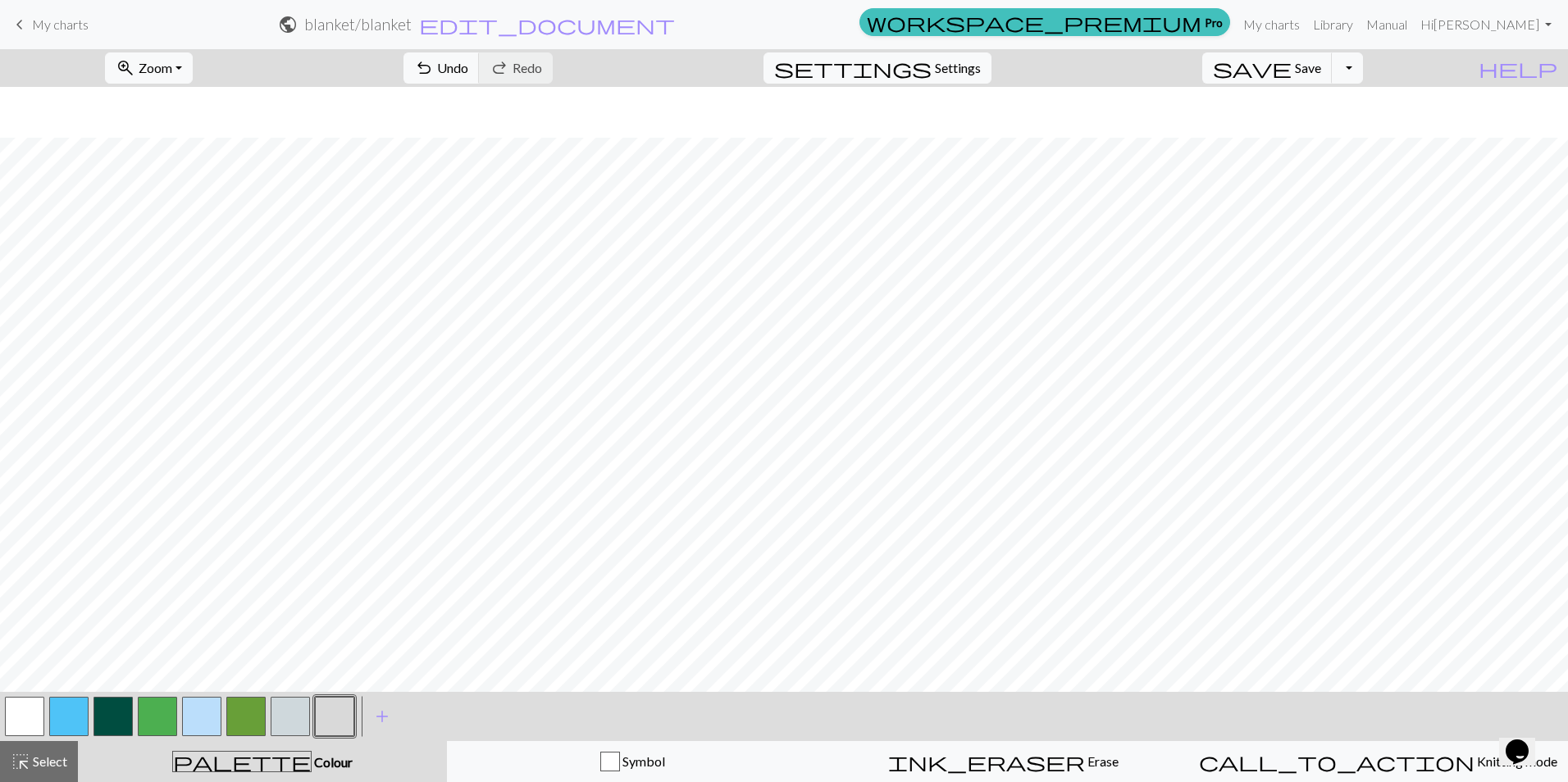
scroll to position [656, 0]
click at [101, 719] on button "button" at bounding box center [113, 716] width 39 height 39
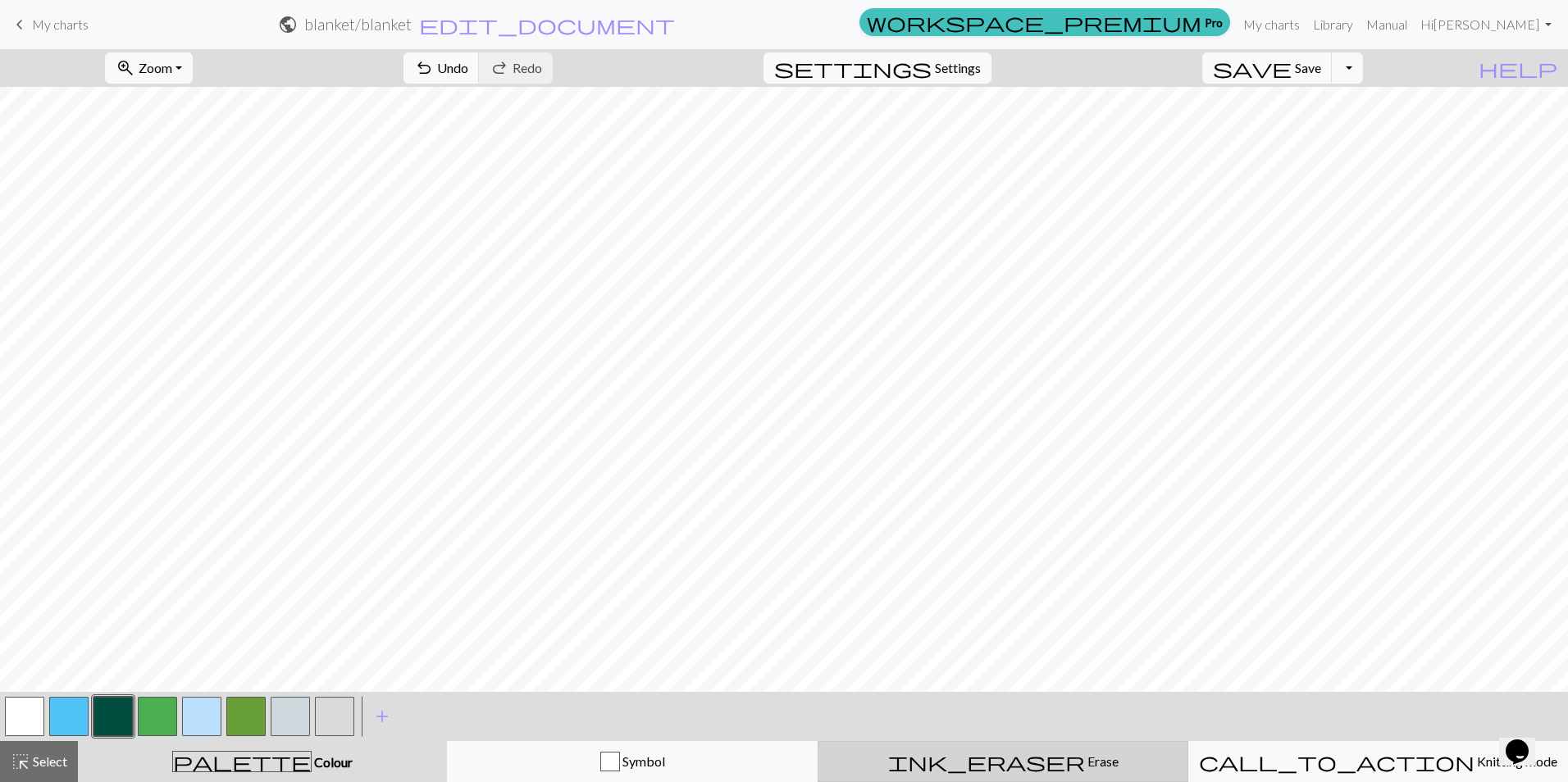
click at [990, 757] on span "ink_eraser" at bounding box center [986, 762] width 197 height 23
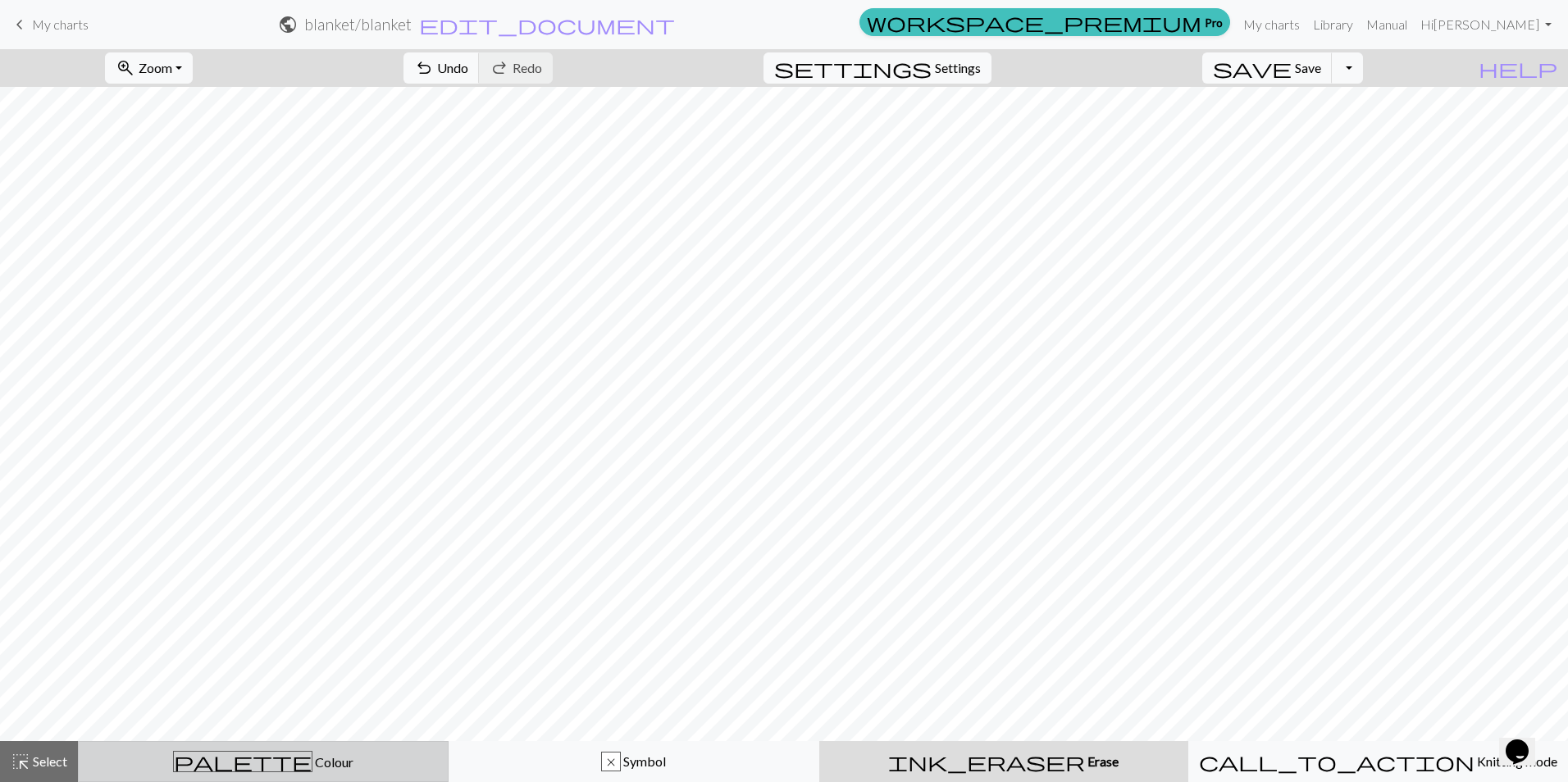
click at [348, 761] on div "palette Colour Colour" at bounding box center [263, 762] width 349 height 22
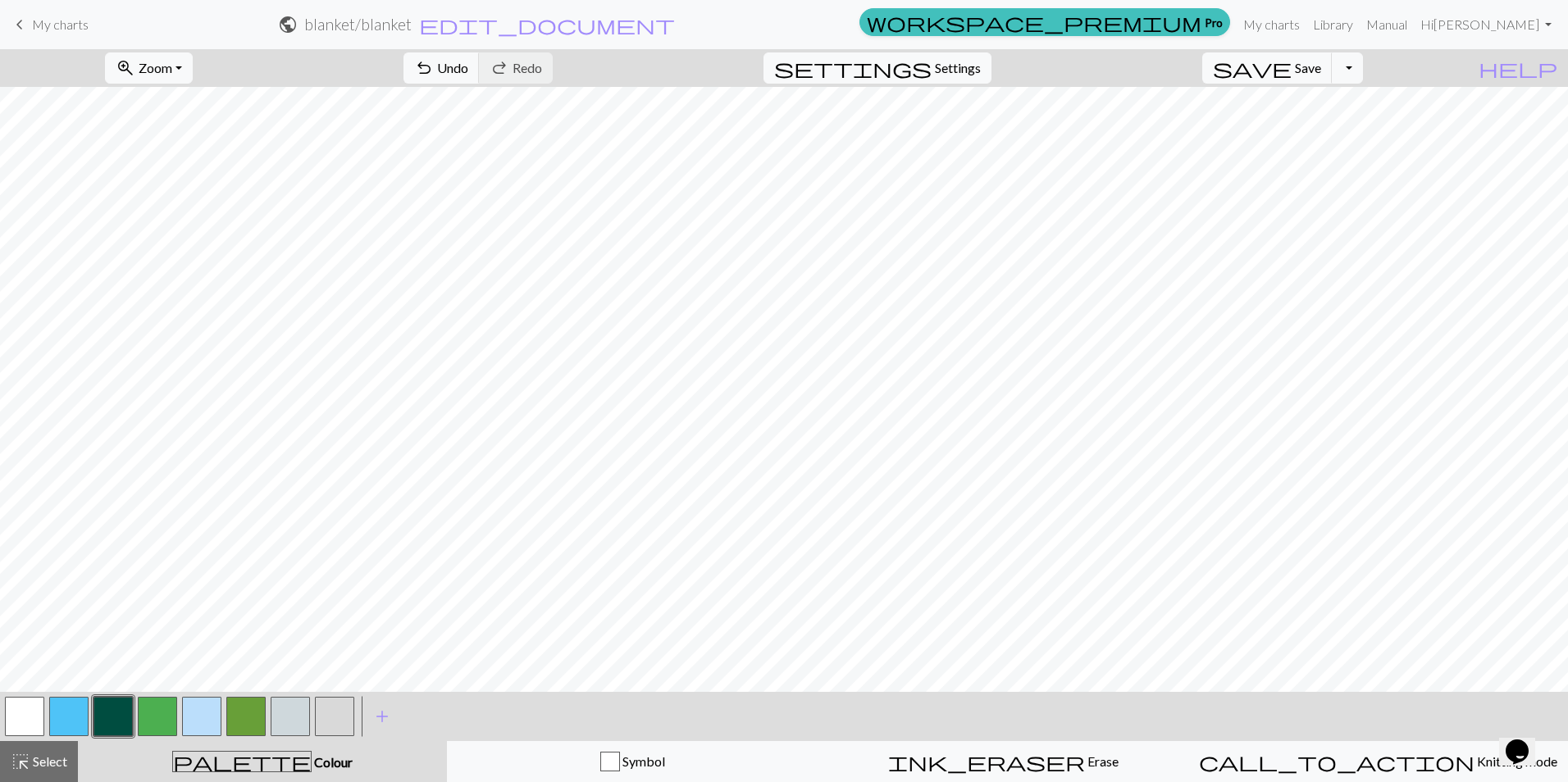
click at [113, 716] on button "button" at bounding box center [113, 716] width 39 height 39
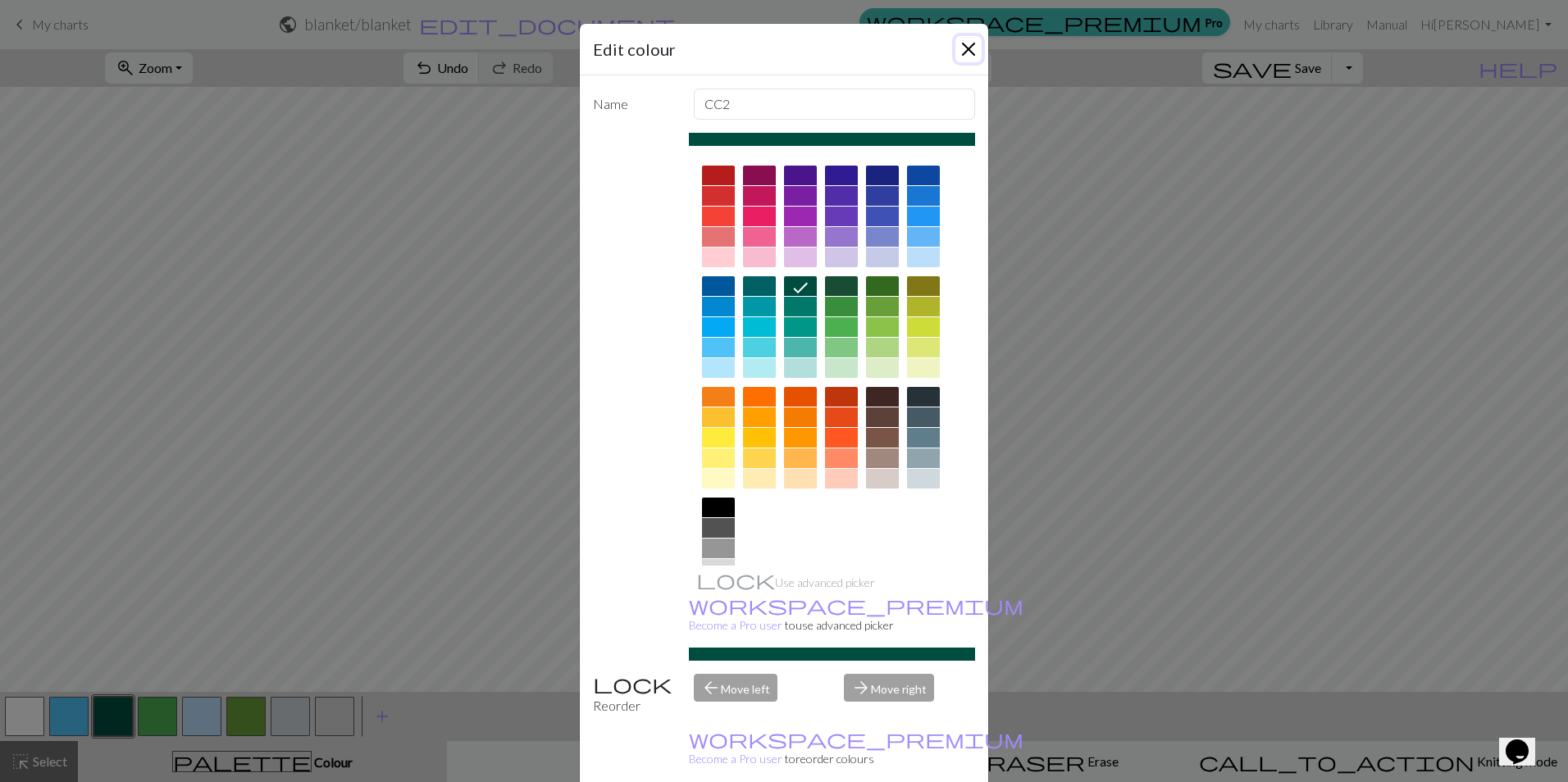
click at [963, 48] on button "Close" at bounding box center [969, 49] width 27 height 27
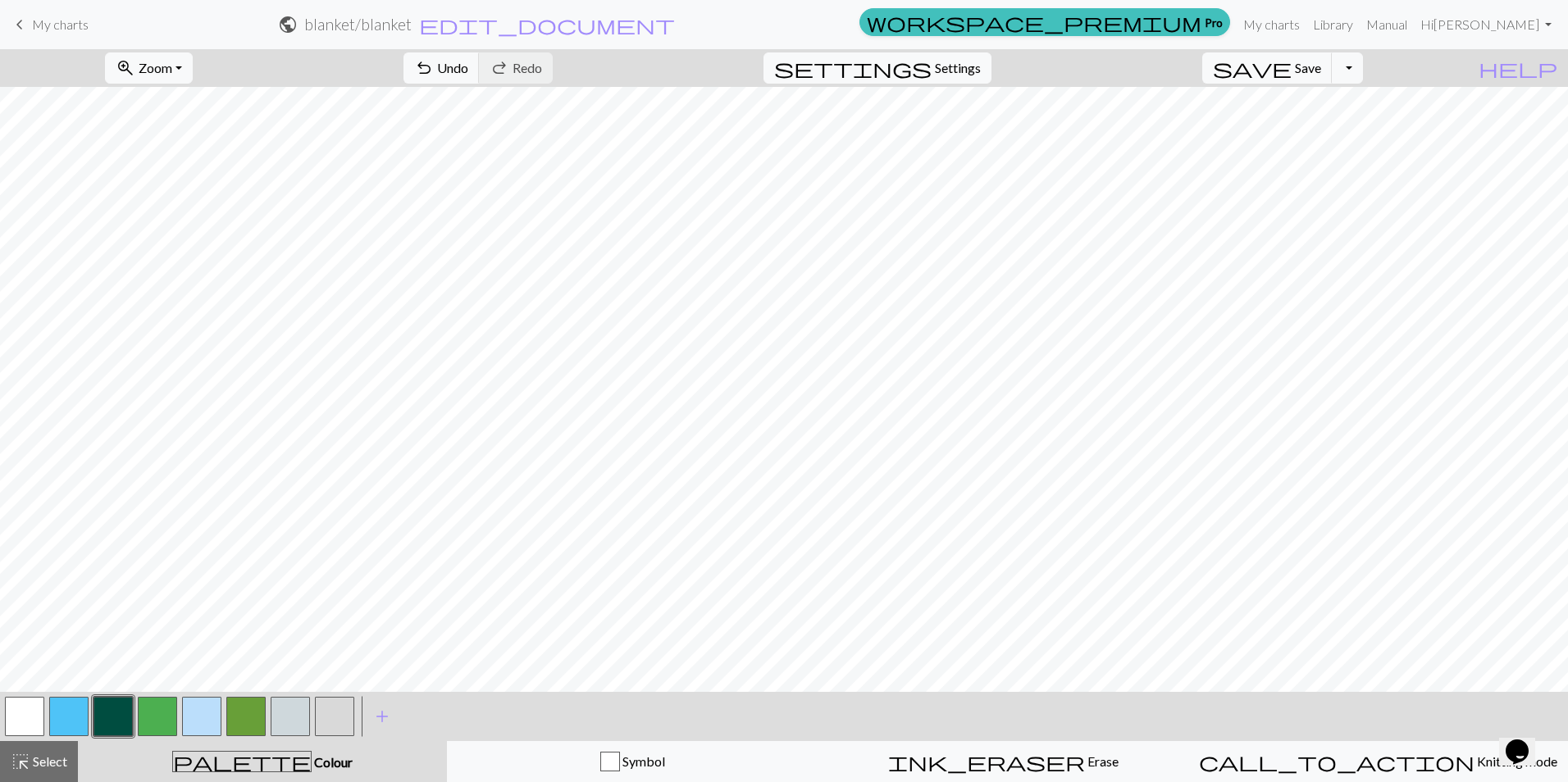
click at [312, 756] on span "Colour" at bounding box center [332, 761] width 41 height 16
click at [382, 715] on span "add" at bounding box center [382, 716] width 20 height 23
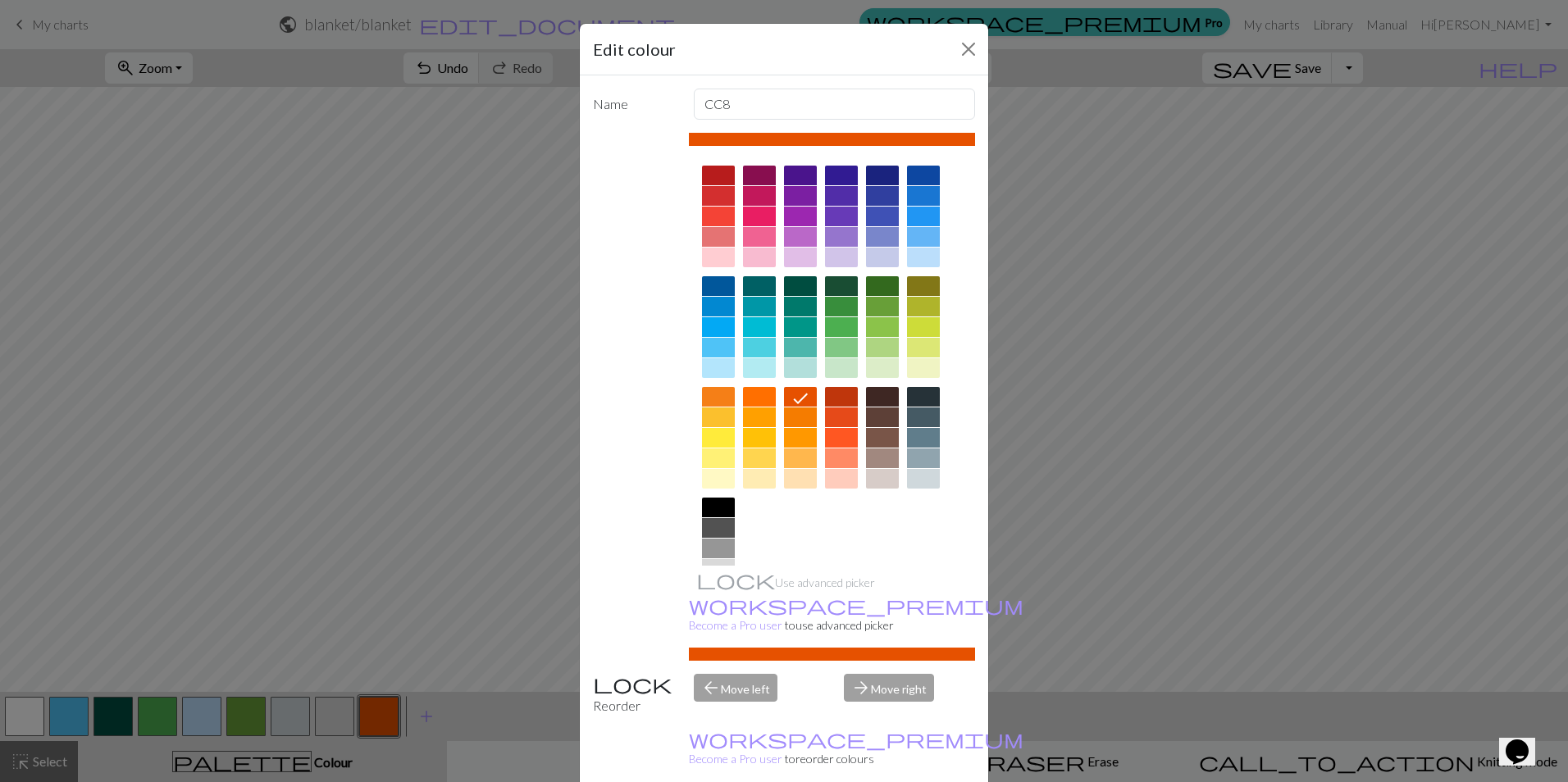
click at [919, 436] on div at bounding box center [923, 438] width 33 height 20
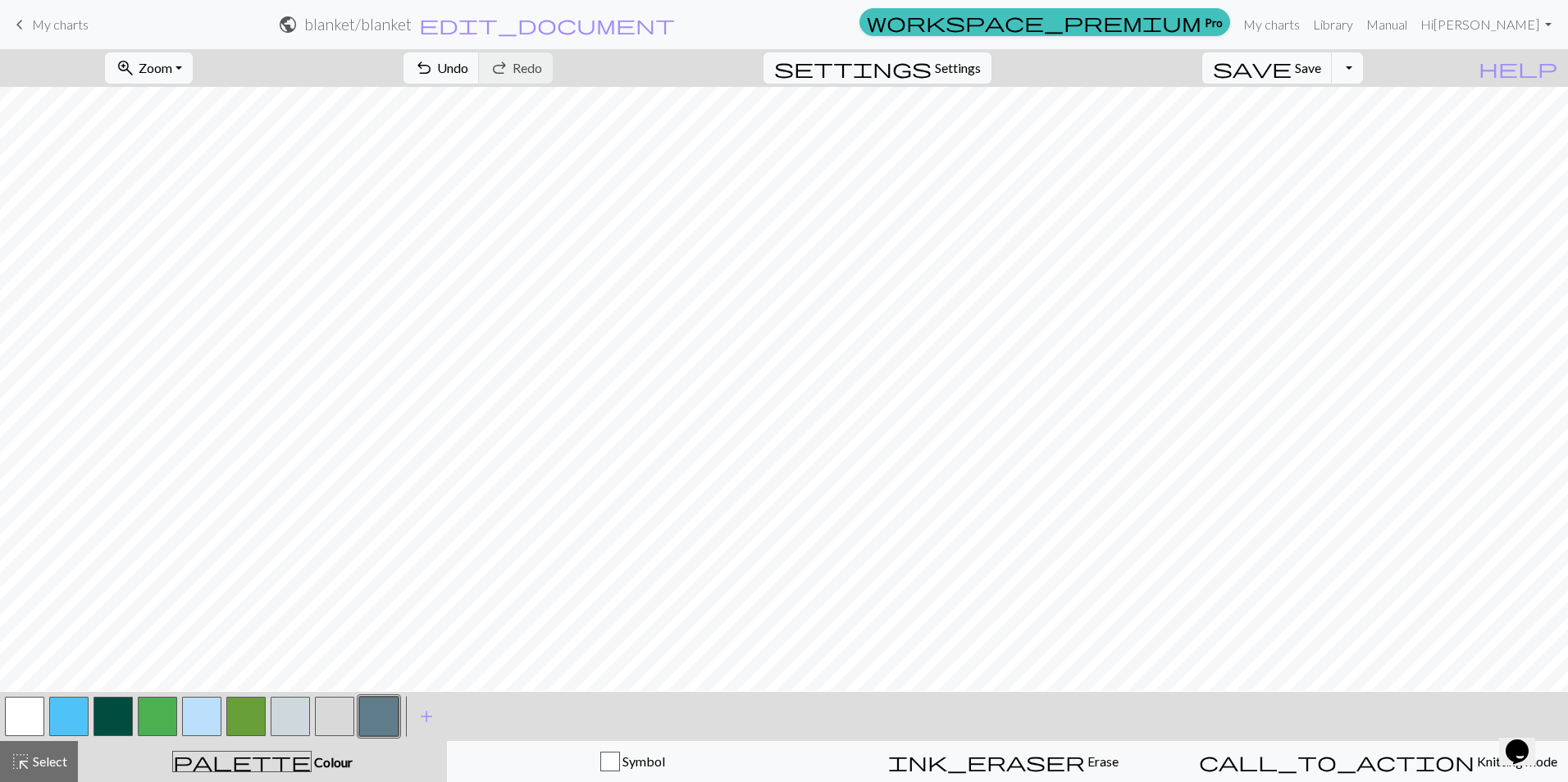
scroll to position [711, 0]
click at [282, 720] on button "button" at bounding box center [290, 716] width 39 height 39
click at [1292, 74] on span "save" at bounding box center [1252, 68] width 79 height 23
